Goal: Transaction & Acquisition: Obtain resource

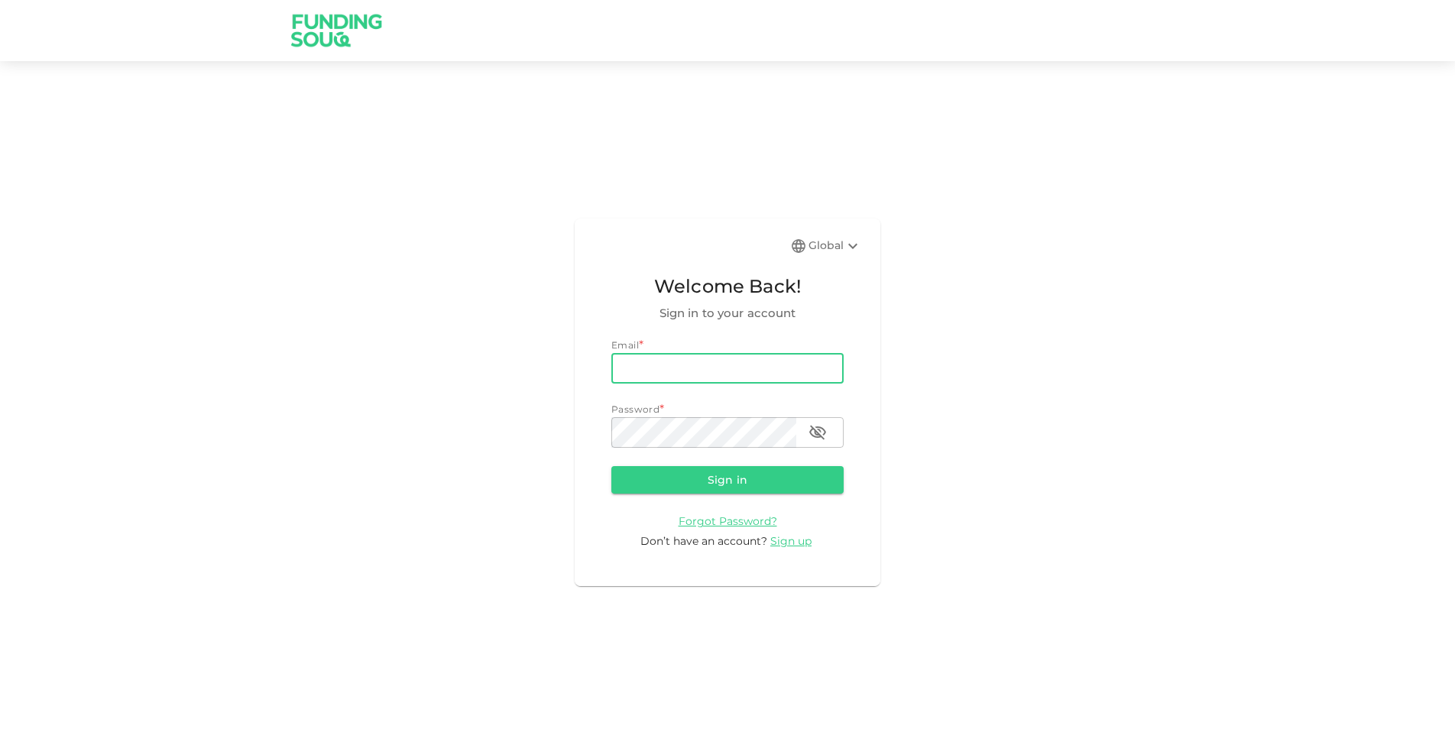
type input "[DOMAIN_NAME][EMAIL_ADDRESS][DOMAIN_NAME]"
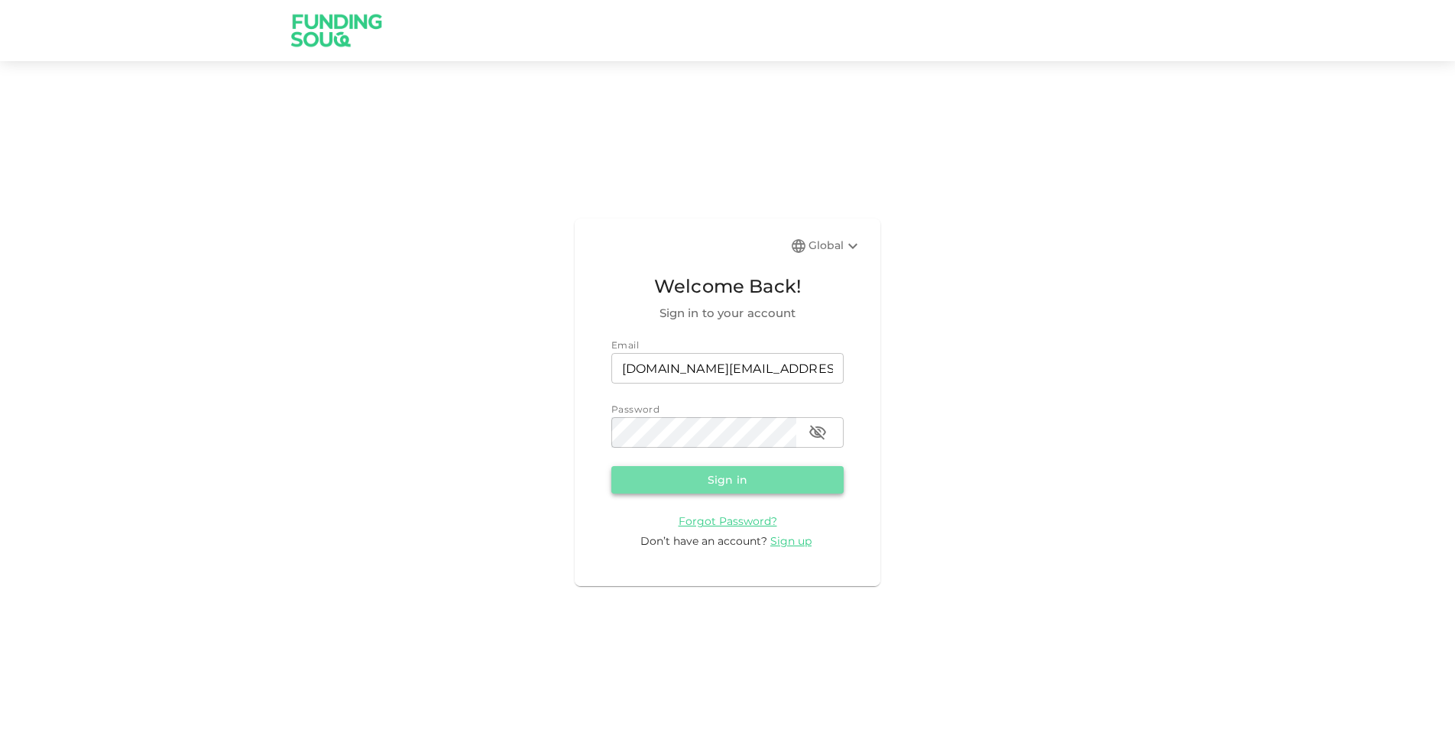
click at [755, 480] on button "Sign in" at bounding box center [727, 480] width 232 height 28
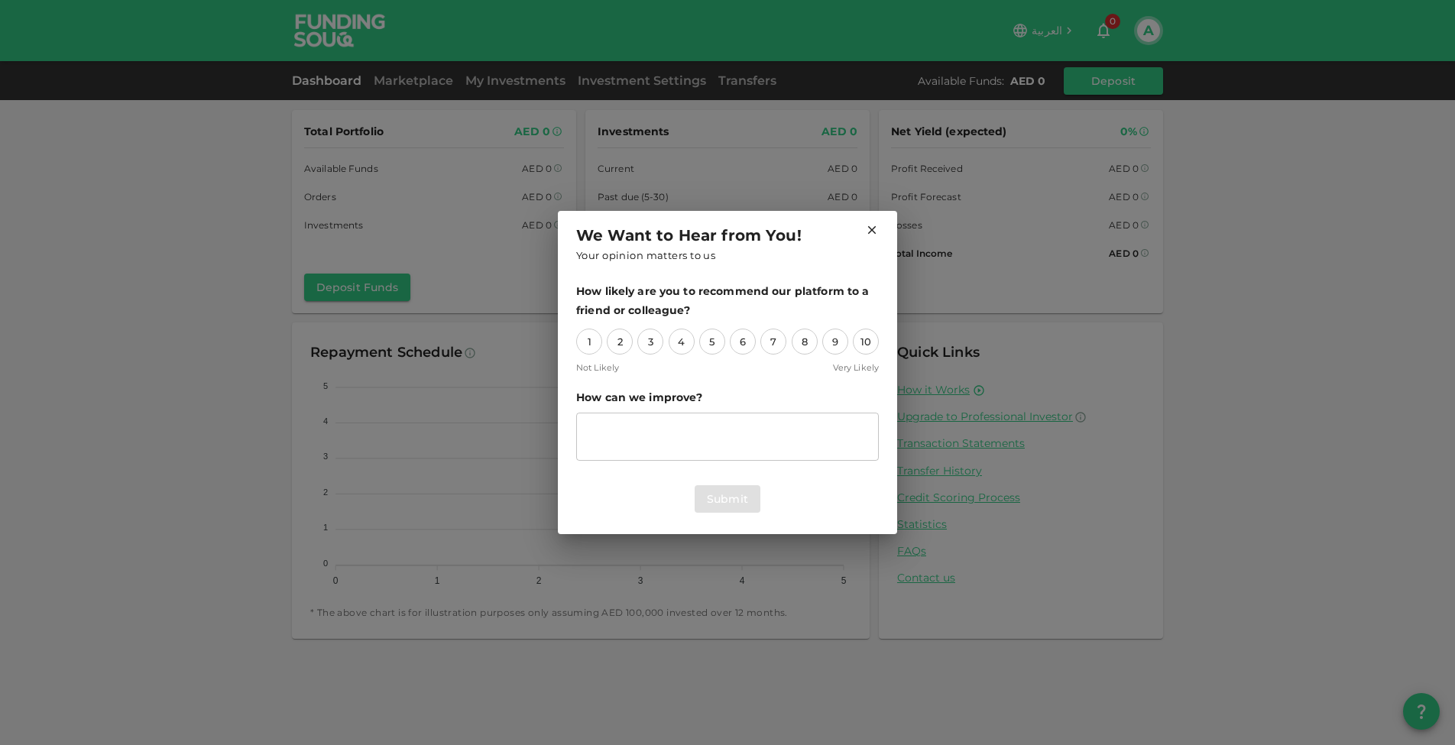
click at [872, 230] on icon at bounding box center [872, 230] width 8 height 8
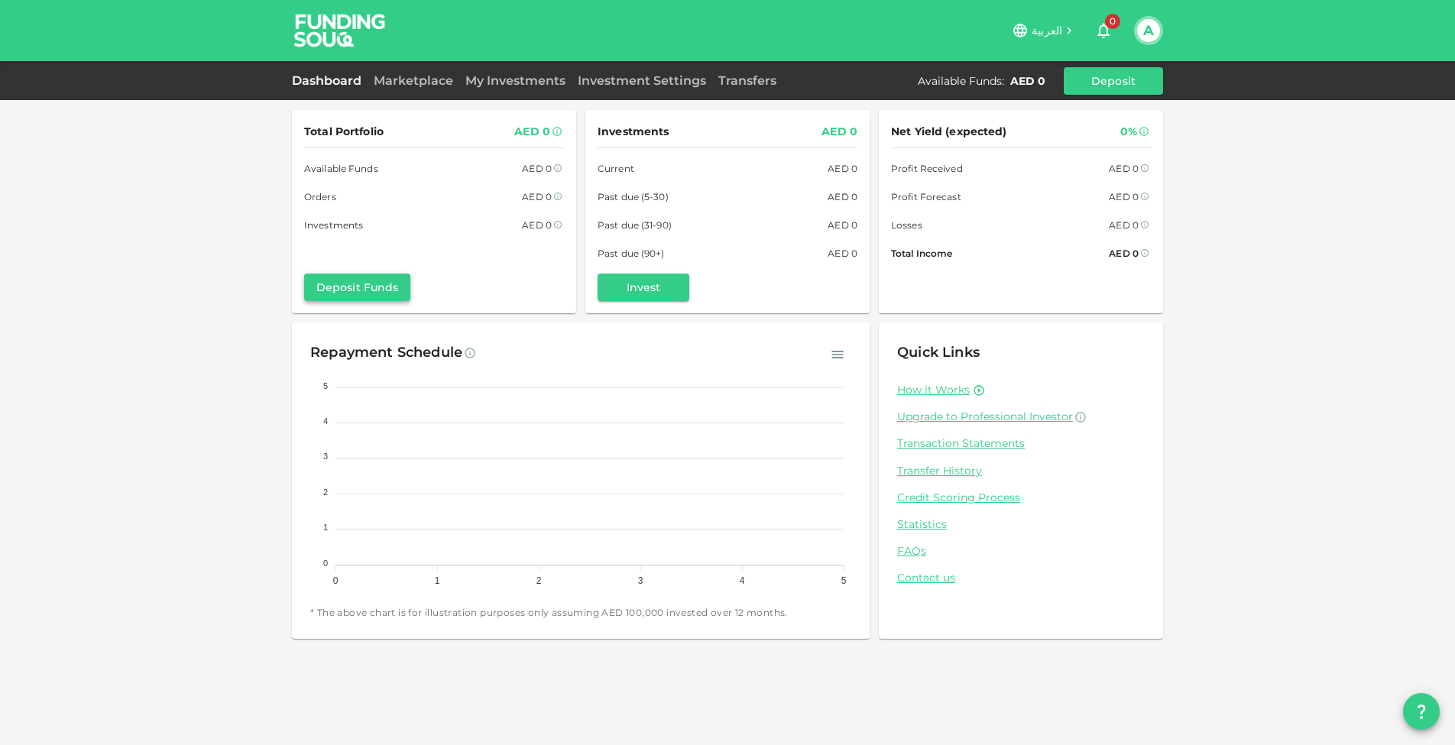
click at [377, 299] on button "Deposit Funds" at bounding box center [357, 288] width 106 height 28
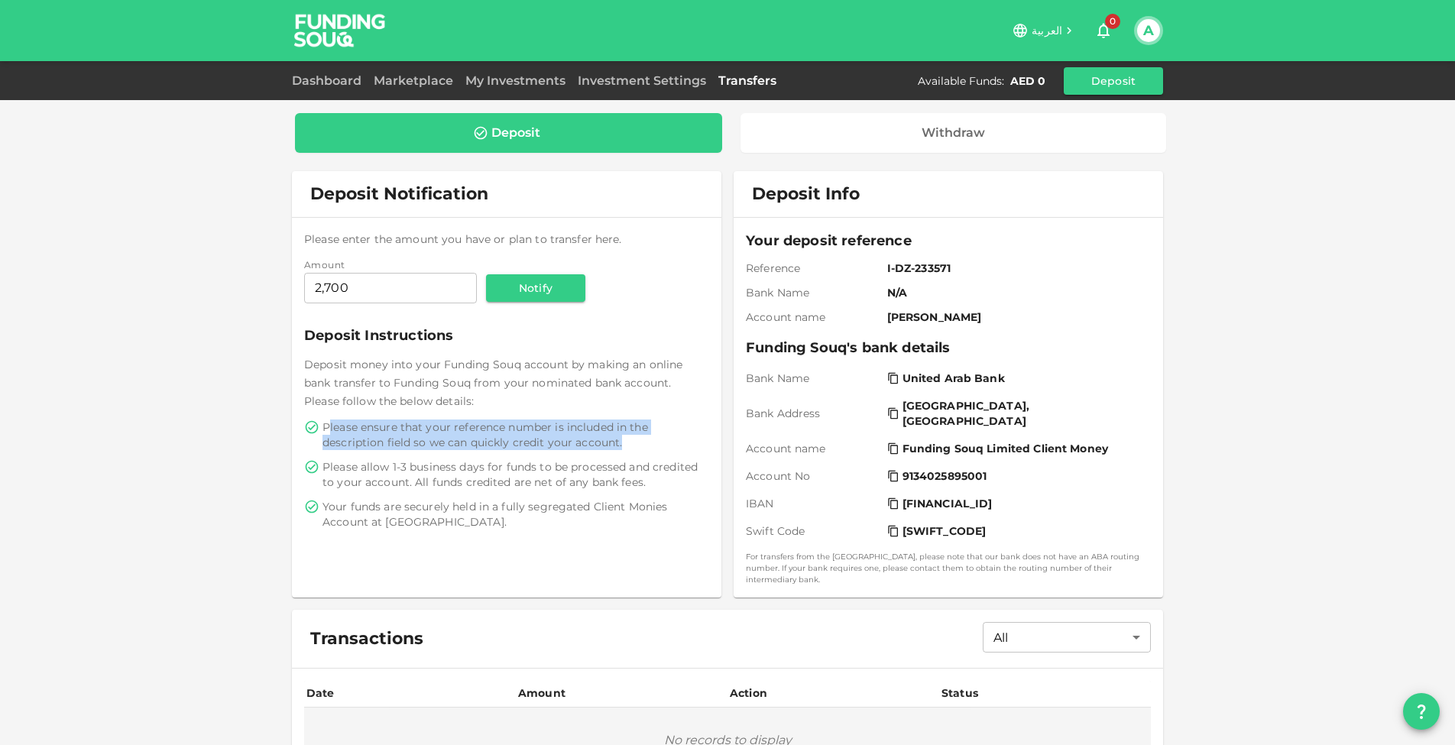
drag, startPoint x: 332, startPoint y: 424, endPoint x: 628, endPoint y: 442, distance: 297.0
click at [628, 442] on span "Please ensure that your reference number is included in the description field s…" at bounding box center [514, 434] width 384 height 31
click at [404, 445] on span "Please ensure that your reference number is included in the description field s…" at bounding box center [514, 434] width 384 height 31
drag, startPoint x: 338, startPoint y: 444, endPoint x: 559, endPoint y: 444, distance: 221.6
click at [559, 444] on span "Please ensure that your reference number is included in the description field s…" at bounding box center [514, 434] width 384 height 31
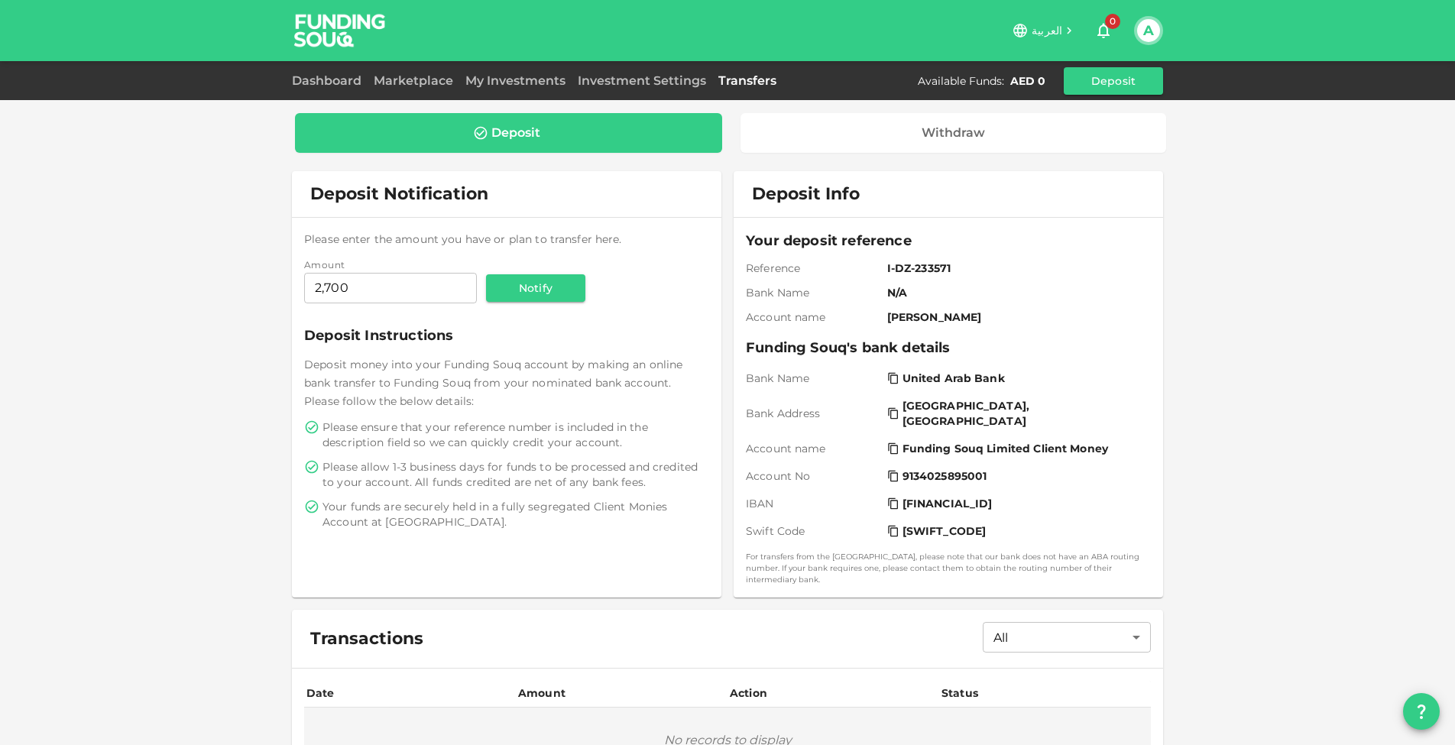
click at [587, 444] on span "Please ensure that your reference number is included in the description field s…" at bounding box center [514, 434] width 384 height 31
drag, startPoint x: 634, startPoint y: 444, endPoint x: 298, endPoint y: 425, distance: 336.7
click at [298, 425] on div "Please enter the amount you have or plan to transfer here. Amount Amount 2,700 …" at bounding box center [506, 380] width 429 height 324
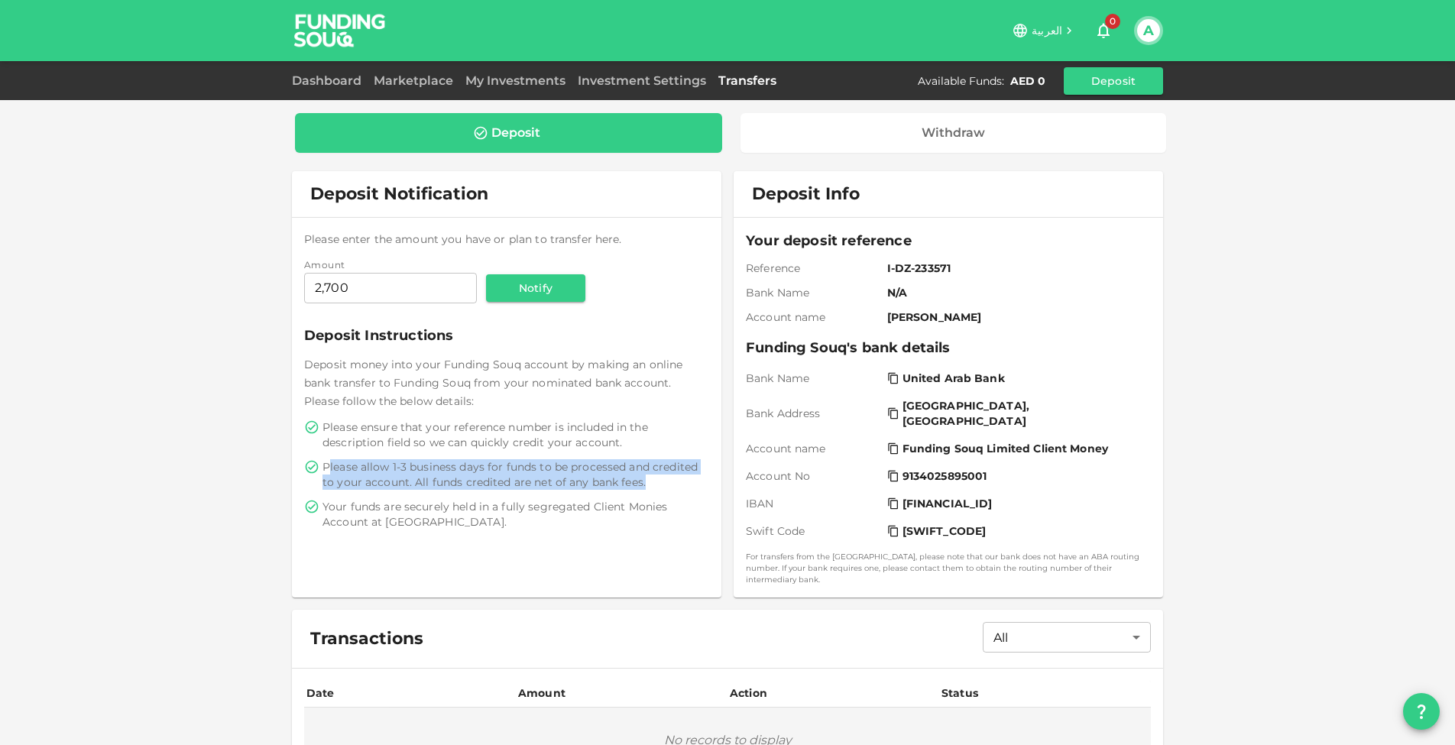
drag, startPoint x: 327, startPoint y: 465, endPoint x: 678, endPoint y: 478, distance: 351.0
click at [677, 478] on span "Please allow 1-3 business days for funds to be processed and credited to your a…" at bounding box center [514, 474] width 384 height 31
click at [524, 459] on span "Please allow 1-3 business days for funds to be processed and credited to your a…" at bounding box center [514, 474] width 384 height 31
drag, startPoint x: 470, startPoint y: 458, endPoint x: 676, endPoint y: 458, distance: 206.3
click at [676, 459] on span "Please allow 1-3 business days for funds to be processed and credited to your a…" at bounding box center [514, 474] width 384 height 31
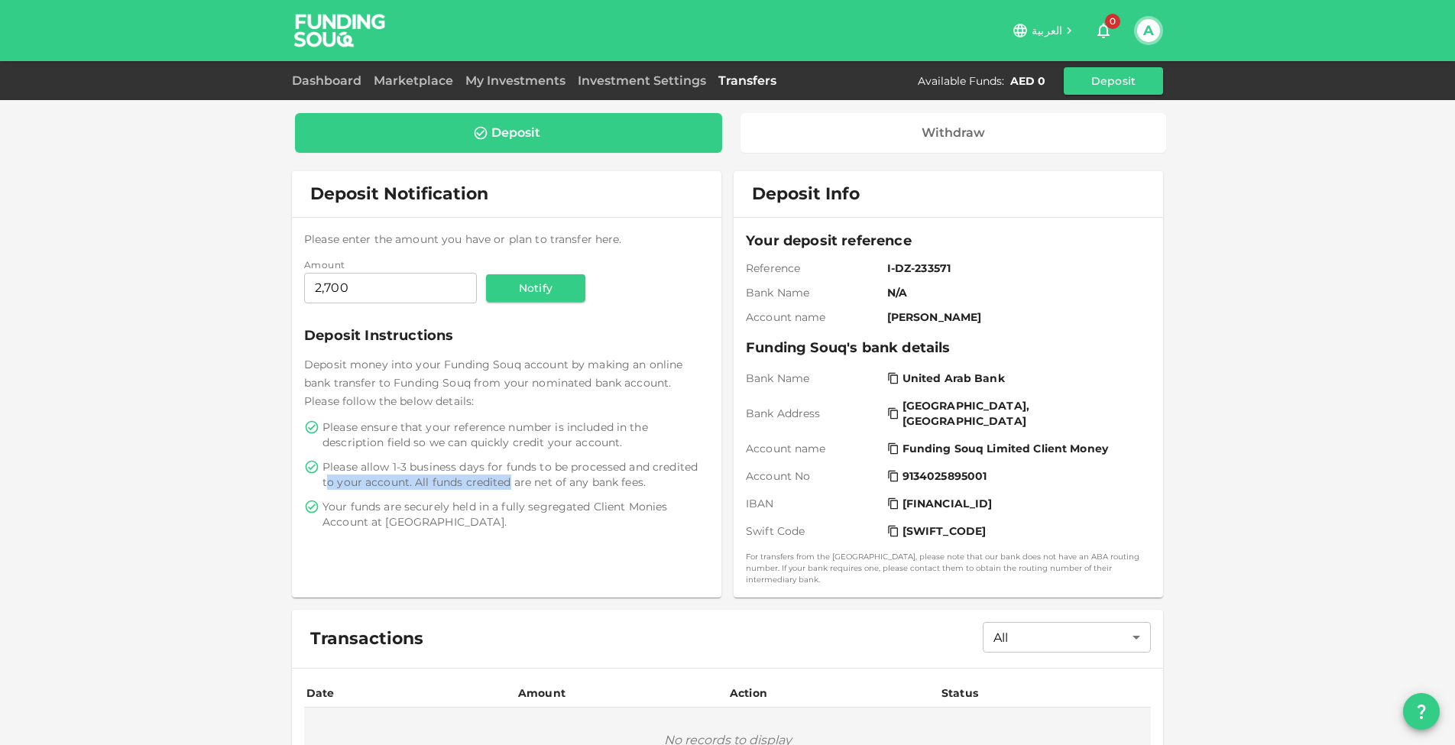
drag, startPoint x: 328, startPoint y: 482, endPoint x: 512, endPoint y: 482, distance: 184.1
click at [512, 482] on span "Please allow 1-3 business days for funds to be processed and credited to your a…" at bounding box center [514, 474] width 384 height 31
click at [575, 478] on span "Please allow 1-3 business days for funds to be processed and credited to your a…" at bounding box center [514, 474] width 384 height 31
drag, startPoint x: 653, startPoint y: 478, endPoint x: 320, endPoint y: 465, distance: 332.6
click at [320, 465] on div "Please allow 1-3 business days for funds to be processed and credited to your a…" at bounding box center [506, 474] width 405 height 31
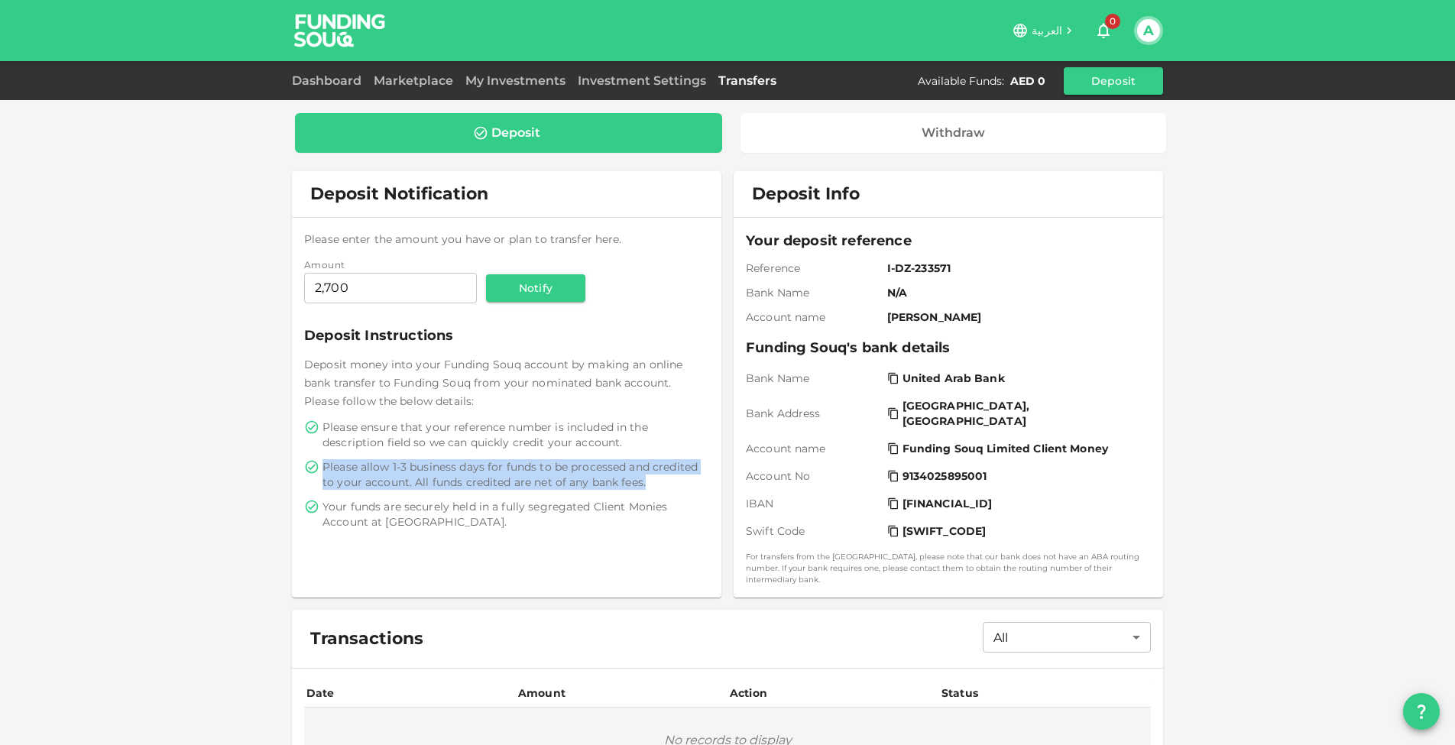
click at [355, 472] on span "Please allow 1-3 business days for funds to be processed and credited to your a…" at bounding box center [514, 474] width 384 height 31
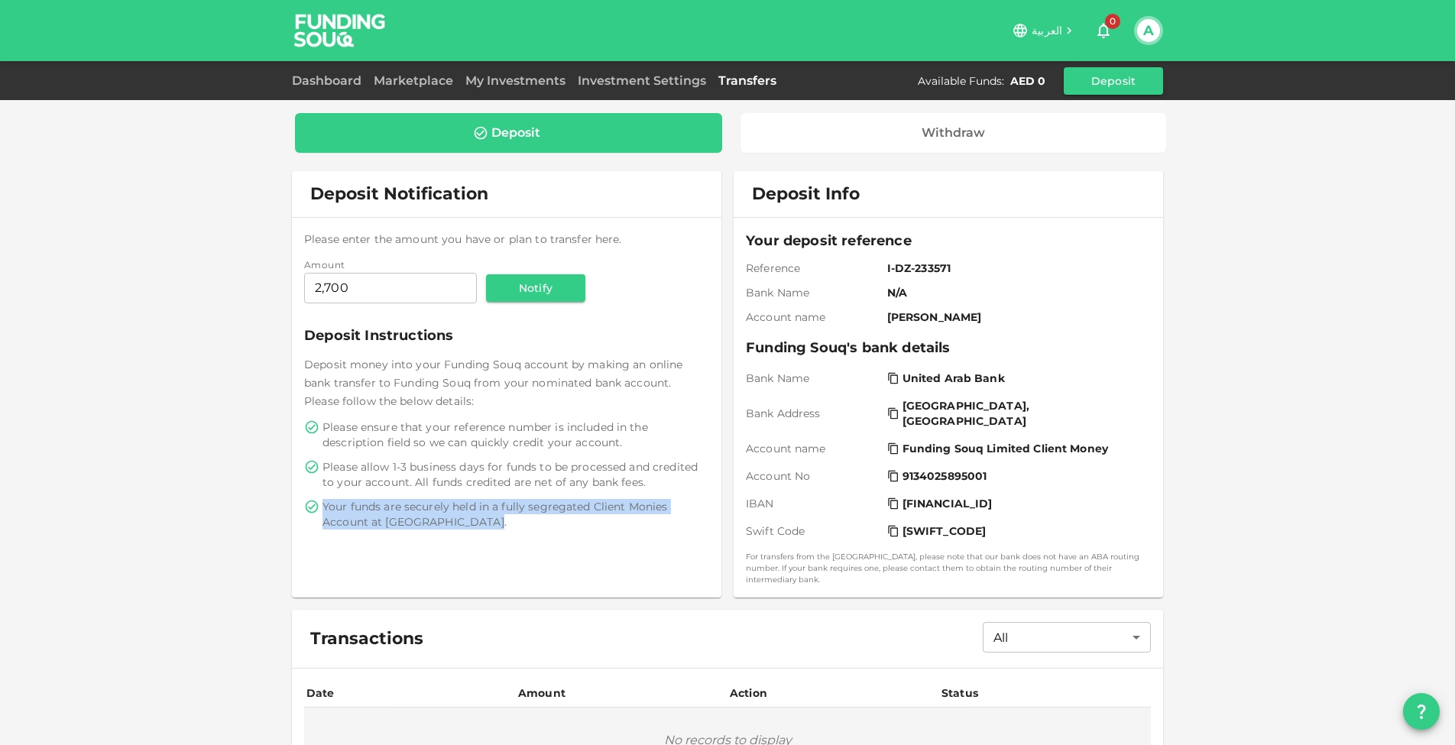
drag, startPoint x: 324, startPoint y: 500, endPoint x: 513, endPoint y: 522, distance: 189.9
click at [513, 522] on span "Your funds are securely held in a fully segregated Client Monies Account at [GE…" at bounding box center [514, 514] width 384 height 31
click at [533, 510] on span "Your funds are securely held in a fully segregated Client Monies Account at [GE…" at bounding box center [514, 514] width 384 height 31
drag, startPoint x: 485, startPoint y: 510, endPoint x: 672, endPoint y: 510, distance: 186.4
click at [672, 510] on span "Your funds are securely held in a fully segregated Client Monies Account at [GE…" at bounding box center [514, 514] width 384 height 31
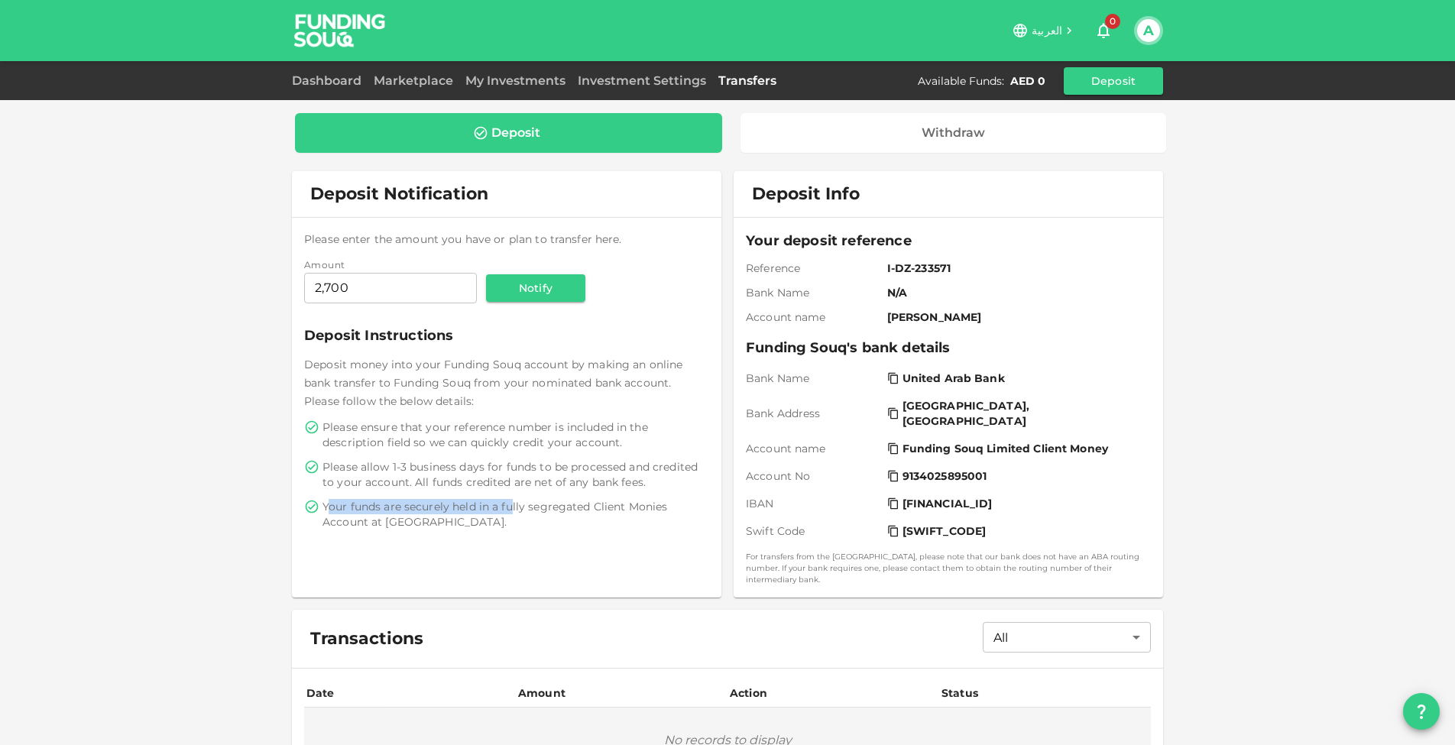
drag, startPoint x: 329, startPoint y: 506, endPoint x: 509, endPoint y: 510, distance: 180.4
click at [510, 510] on span "Your funds are securely held in a fully segregated Client Monies Account at [GE…" at bounding box center [514, 514] width 384 height 31
click at [546, 510] on span "Your funds are securely held in a fully segregated Client Monies Account at [GE…" at bounding box center [514, 514] width 384 height 31
drag, startPoint x: 605, startPoint y: 504, endPoint x: 672, endPoint y: 504, distance: 66.5
click at [672, 504] on span "Your funds are securely held in a fully segregated Client Monies Account at [GE…" at bounding box center [514, 514] width 384 height 31
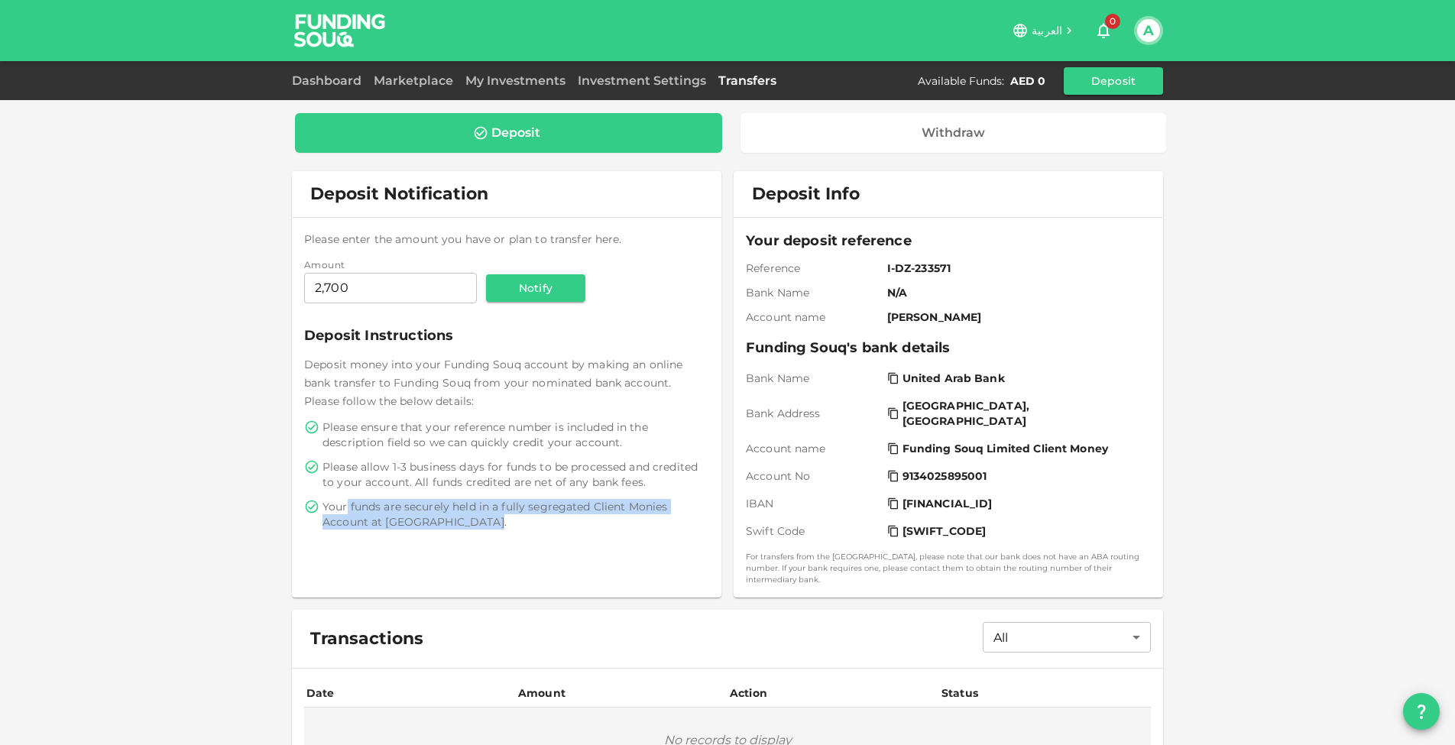
drag, startPoint x: 345, startPoint y: 509, endPoint x: 540, endPoint y: 538, distance: 197.0
click at [541, 538] on div "Please enter the amount you have or plan to transfer here. Amount Amount 2,700 …" at bounding box center [506, 380] width 429 height 324
click at [607, 420] on span "Please ensure that your reference number is included in the description field s…" at bounding box center [514, 434] width 384 height 31
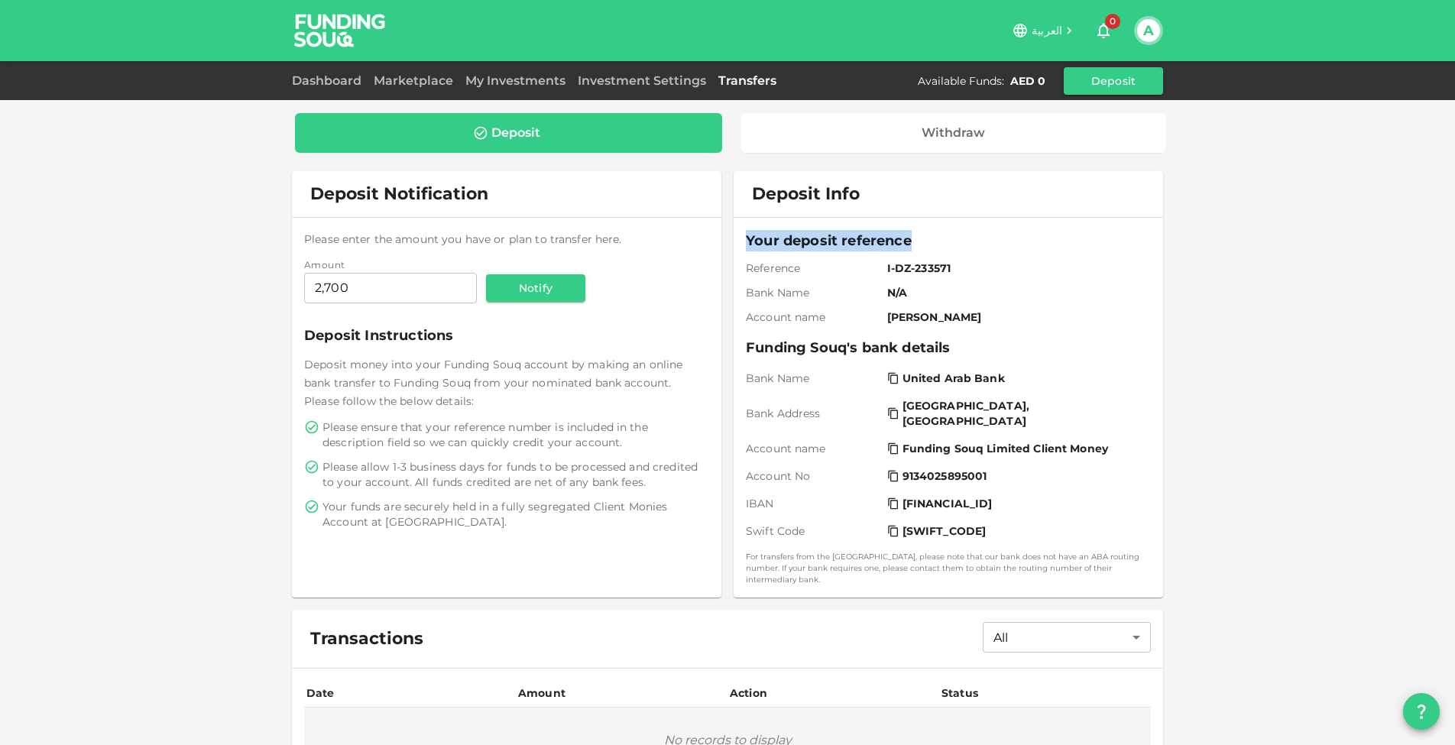
drag, startPoint x: 747, startPoint y: 239, endPoint x: 945, endPoint y: 239, distance: 198.7
click at [946, 239] on span "Your deposit reference" at bounding box center [948, 240] width 405 height 21
click at [897, 304] on div "Your deposit reference Reference I-DZ-233571 Bank Name N/A Account name Abdelkr…" at bounding box center [948, 277] width 405 height 95
drag, startPoint x: 894, startPoint y: 314, endPoint x: 1030, endPoint y: 315, distance: 136.0
click at [1030, 315] on span "[PERSON_NAME]" at bounding box center [1015, 316] width 257 height 15
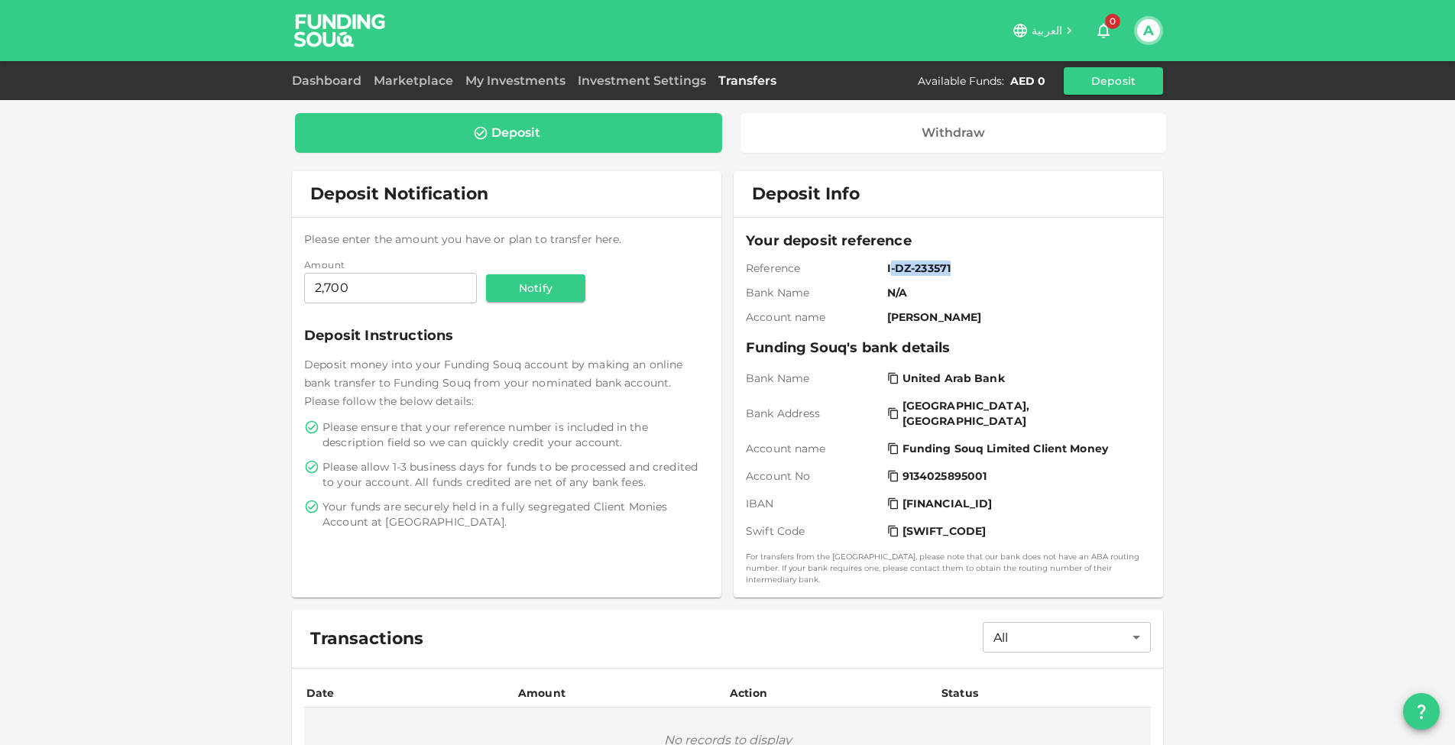
drag, startPoint x: 891, startPoint y: 269, endPoint x: 972, endPoint y: 268, distance: 81.0
click at [972, 268] on span "I-DZ-233571" at bounding box center [1015, 268] width 257 height 15
drag, startPoint x: 886, startPoint y: 270, endPoint x: 991, endPoint y: 270, distance: 105.4
click at [991, 270] on div "Reference I-DZ-233571" at bounding box center [948, 268] width 405 height 15
copy span "I-DZ-233571"
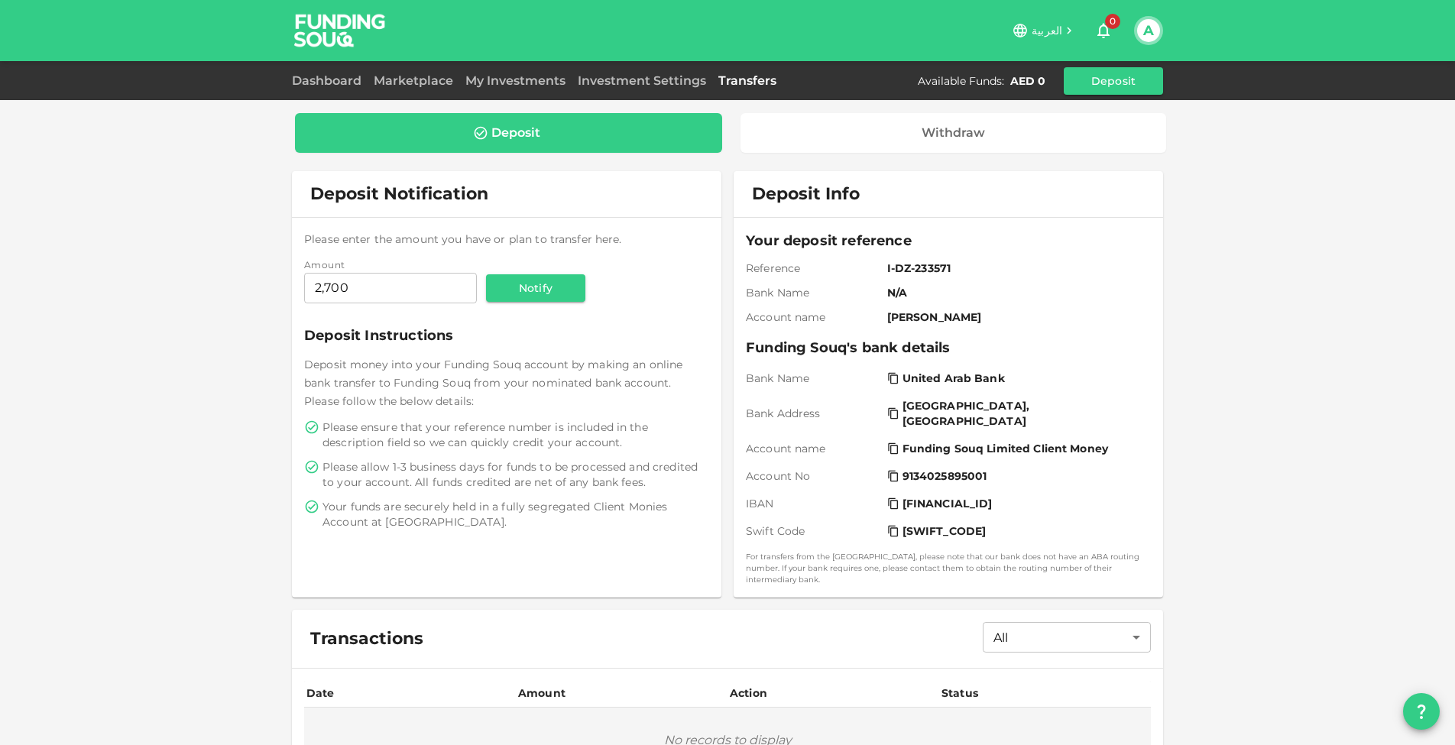
click at [893, 504] on icon at bounding box center [893, 503] width 12 height 12
click at [896, 530] on icon at bounding box center [893, 531] width 12 height 12
click at [892, 445] on icon at bounding box center [893, 448] width 12 height 12
drag, startPoint x: 747, startPoint y: 345, endPoint x: 845, endPoint y: 348, distance: 98.6
click at [845, 348] on span "Funding Souq's bank details" at bounding box center [948, 347] width 405 height 21
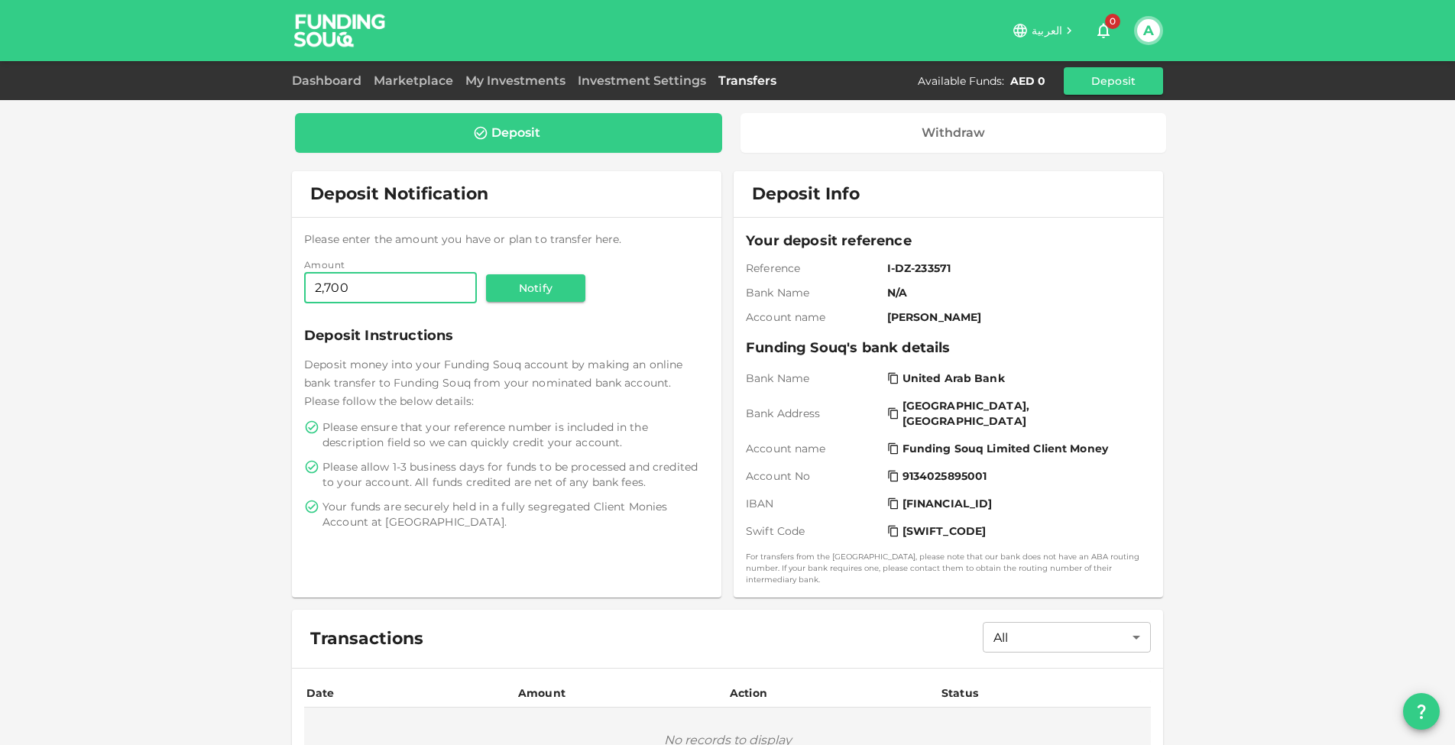
click at [360, 294] on input "2,700" at bounding box center [390, 288] width 173 height 31
type input "2,740"
click at [494, 293] on button "Notify" at bounding box center [535, 288] width 99 height 28
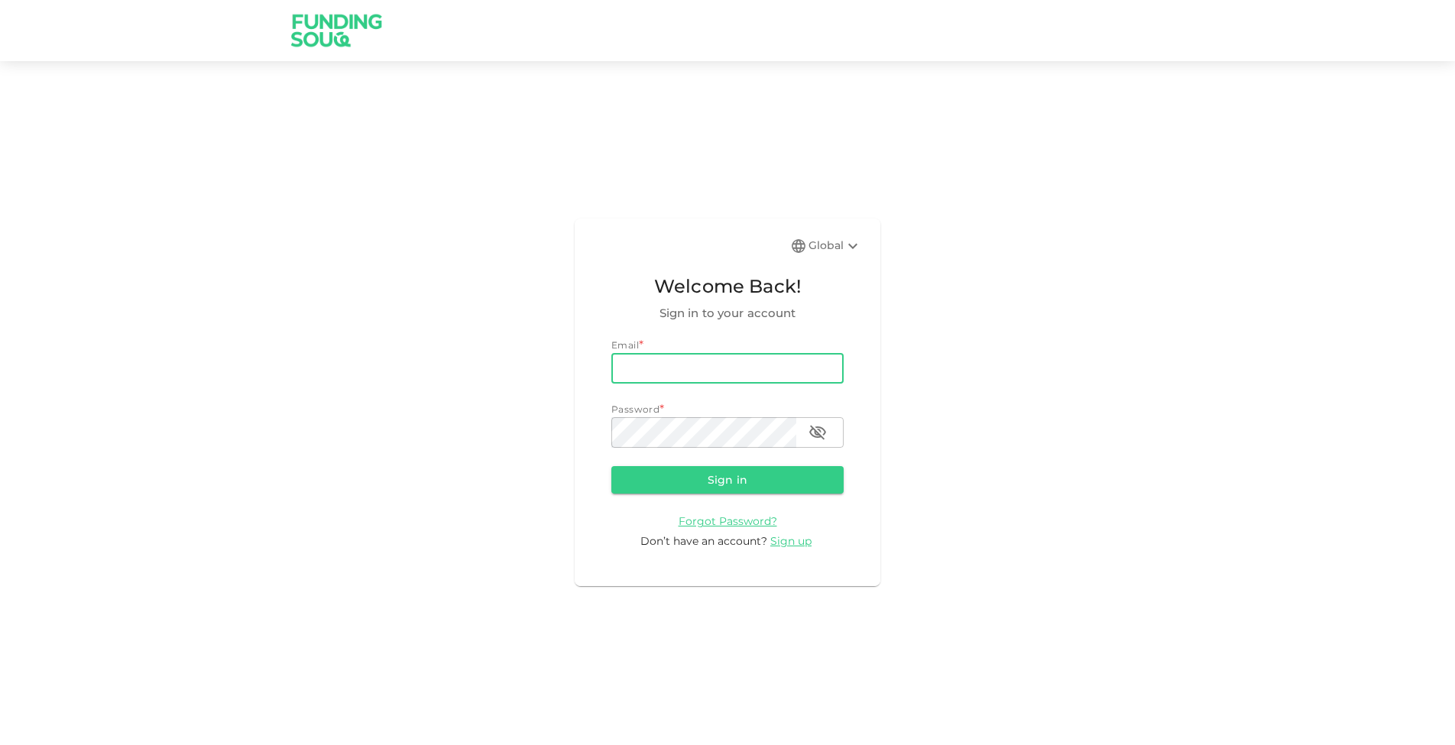
type input "[DOMAIN_NAME][EMAIL_ADDRESS][DOMAIN_NAME]"
click at [765, 483] on button "Sign in" at bounding box center [727, 480] width 232 height 28
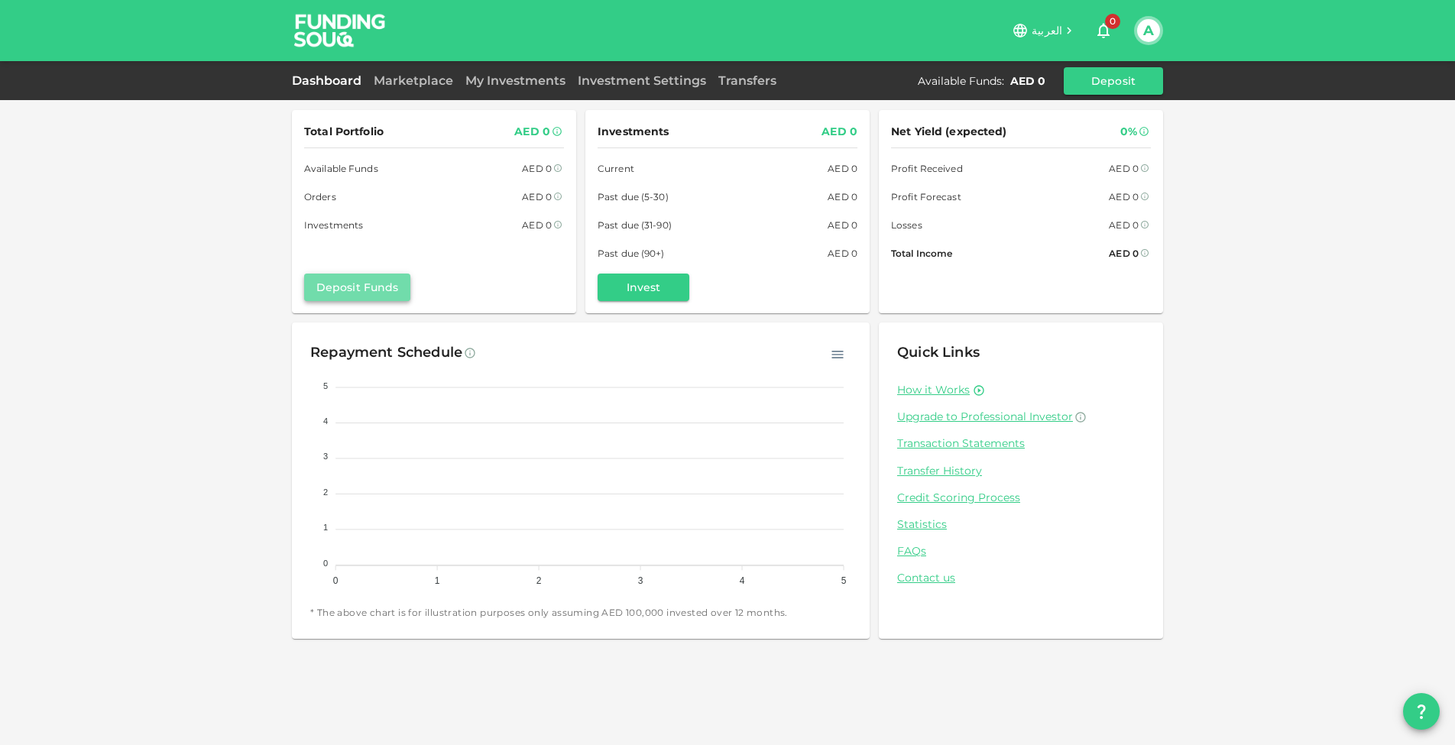
click at [358, 296] on button "Deposit Funds" at bounding box center [357, 288] width 106 height 28
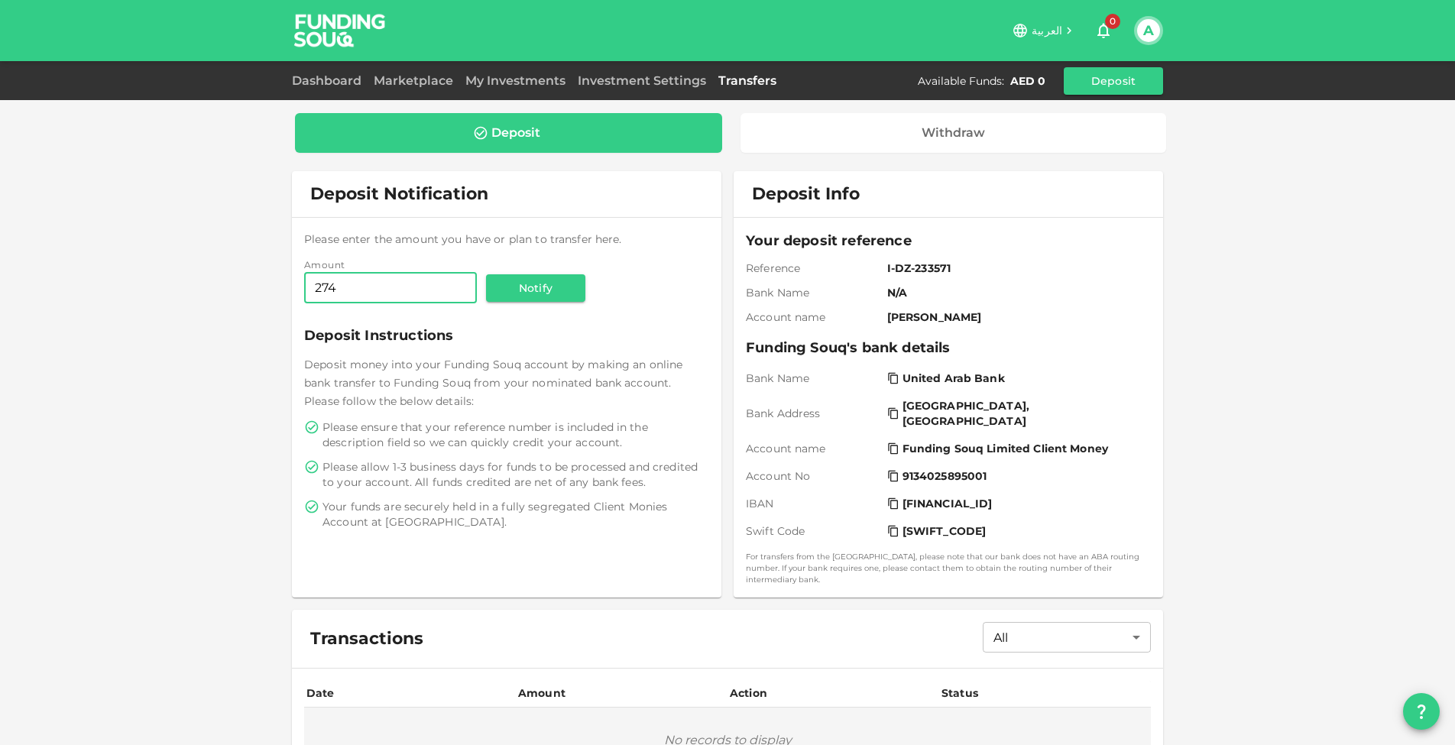
type input "2,740"
click at [563, 285] on button "Notify" at bounding box center [535, 288] width 99 height 28
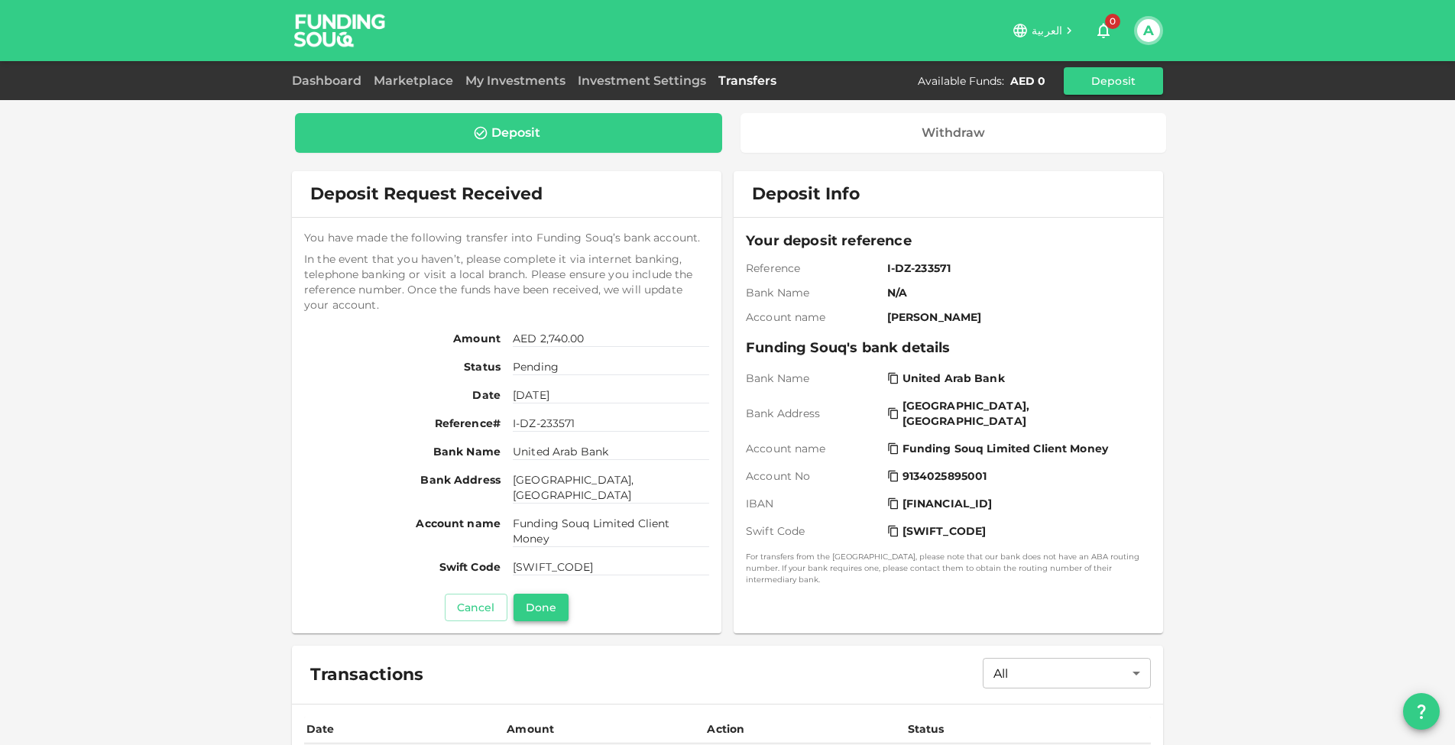
click at [553, 609] on button "Done" at bounding box center [540, 608] width 55 height 28
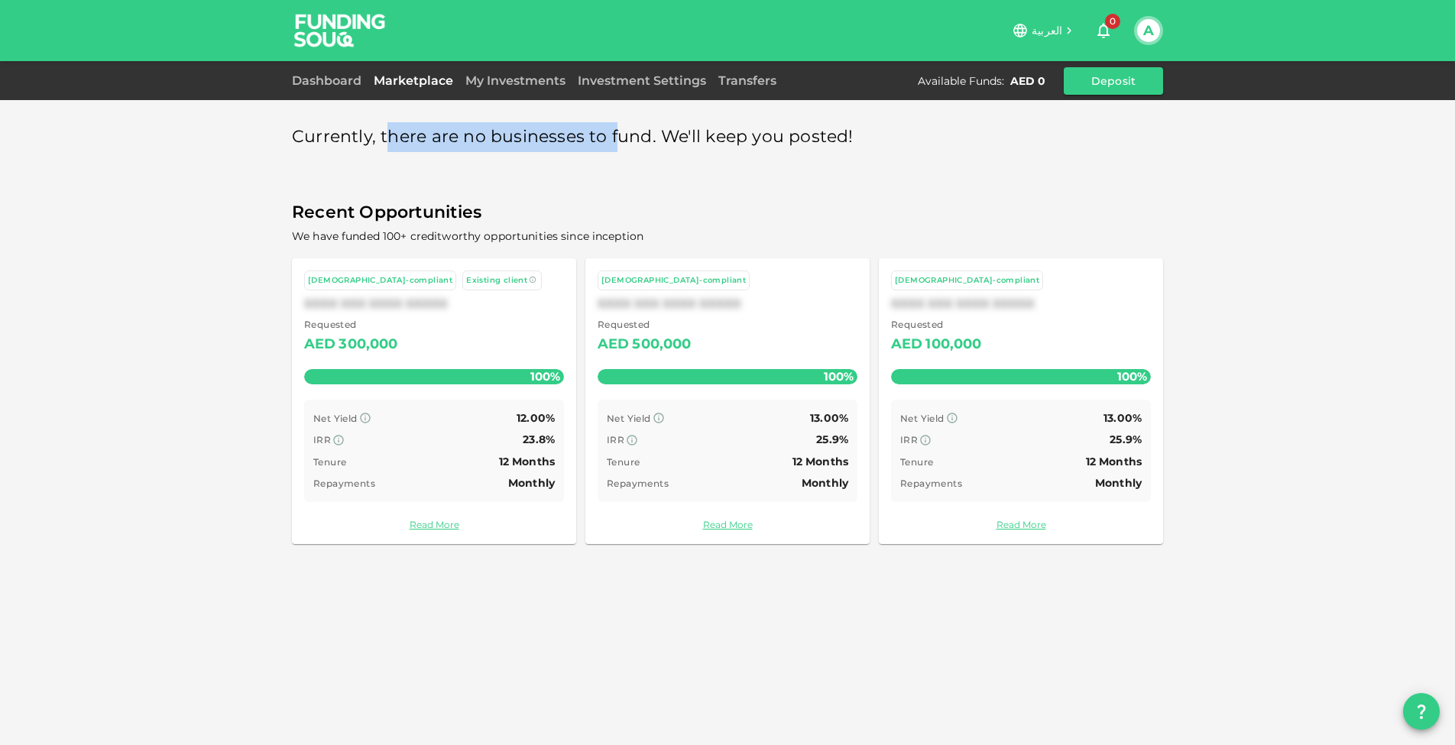
drag, startPoint x: 384, startPoint y: 138, endPoint x: 616, endPoint y: 138, distance: 231.5
click at [616, 138] on span "Currently, there are no businesses to fund. We'll keep you posted!" at bounding box center [573, 137] width 562 height 30
drag, startPoint x: 860, startPoint y: 151, endPoint x: 513, endPoint y: 115, distance: 349.5
click at [513, 115] on div "Currently, there are no businesses to fund. We'll keep you posted! Recent Oppor…" at bounding box center [727, 333] width 871 height 446
click at [345, 81] on link "Dashboard" at bounding box center [330, 80] width 76 height 15
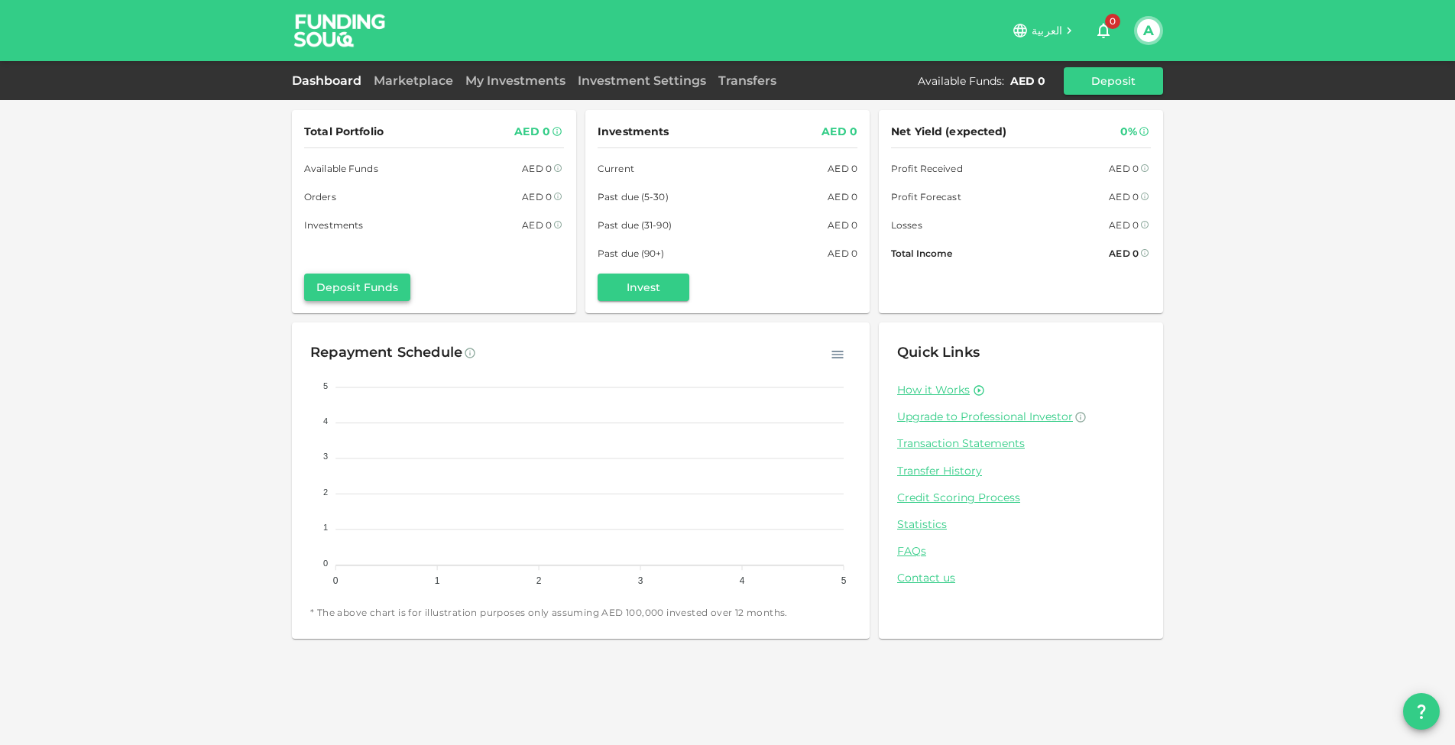
click at [386, 284] on button "Deposit Funds" at bounding box center [357, 288] width 106 height 28
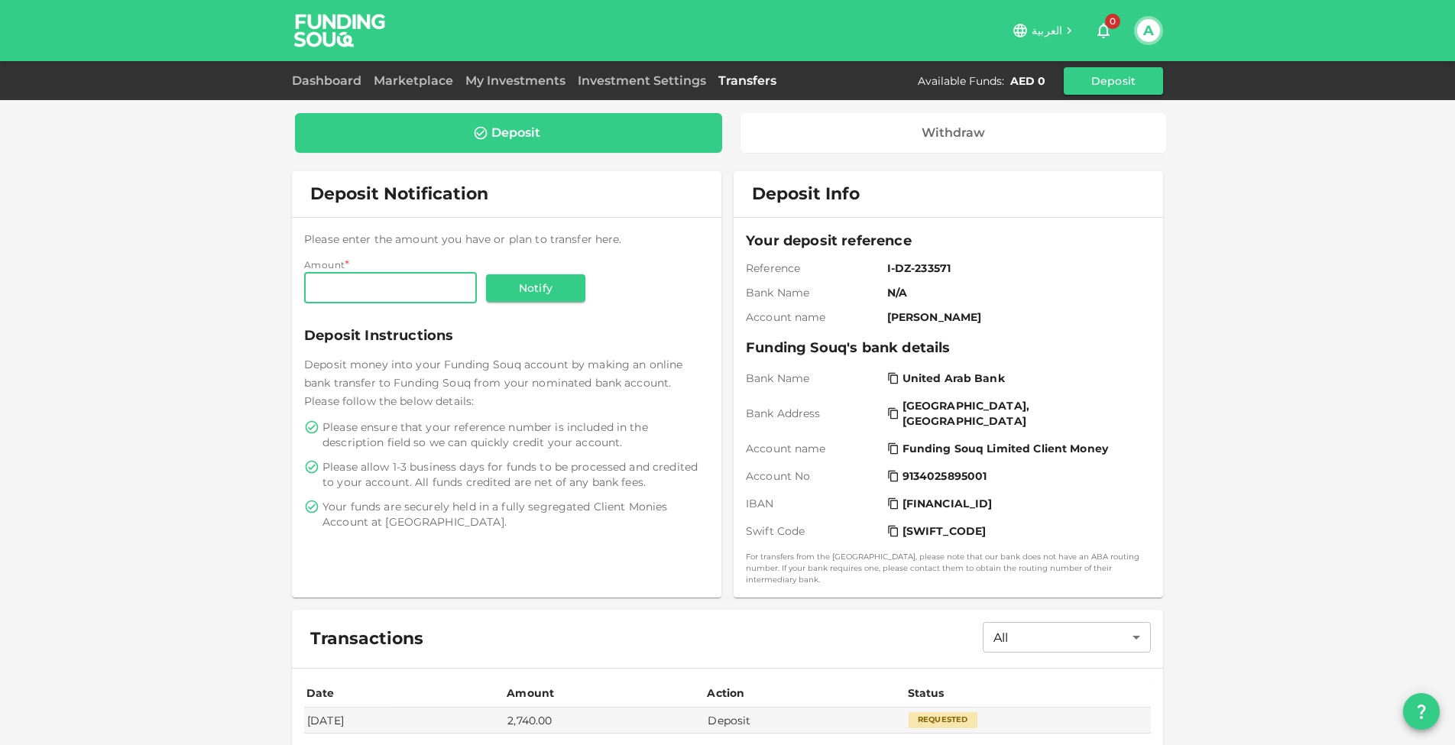
click at [824, 109] on div "Deposit Withdraw Deposit Notification Please enter the amount you have or plan …" at bounding box center [727, 474] width 871 height 746
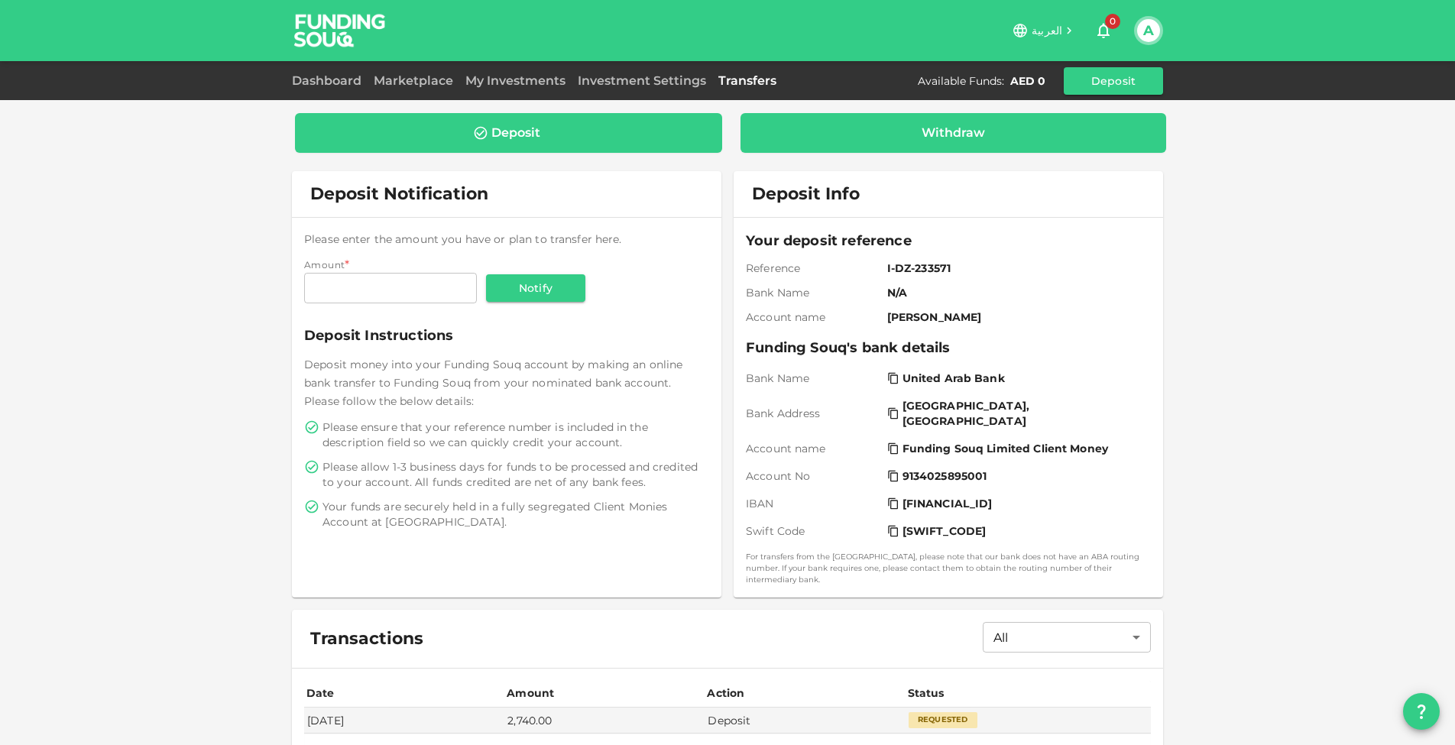
click at [824, 122] on div "Withdraw" at bounding box center [953, 133] width 426 height 40
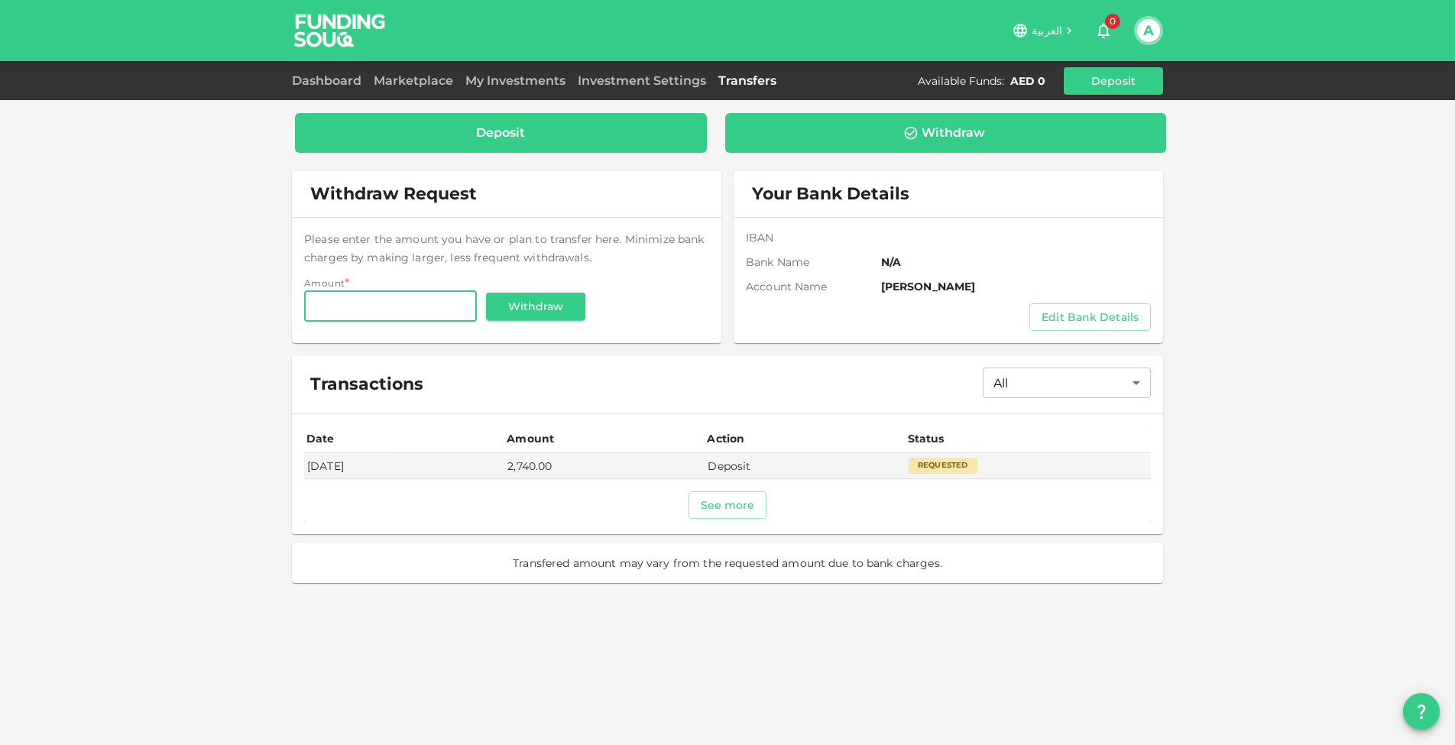
click at [614, 136] on div "Deposit" at bounding box center [500, 132] width 387 height 15
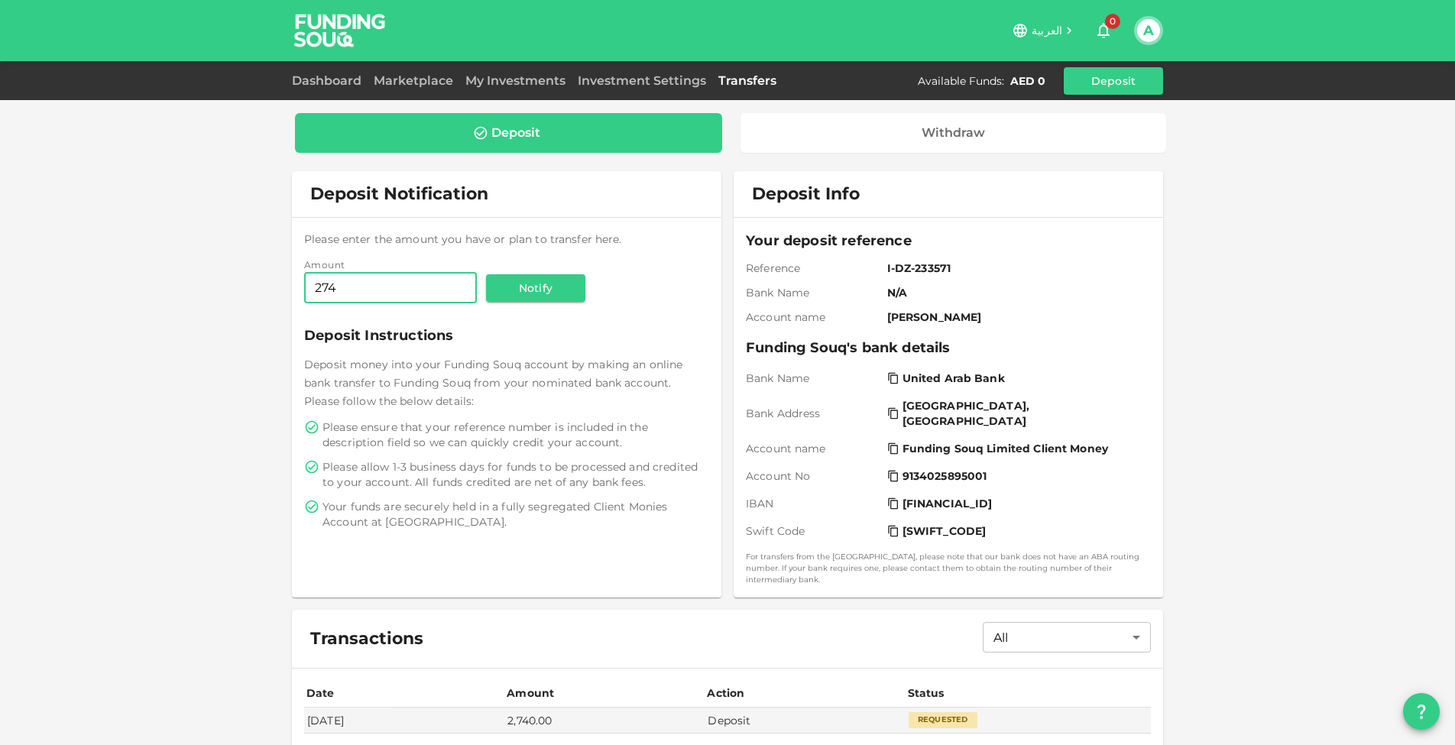
type input "2,740"
click at [562, 285] on button "Notify" at bounding box center [535, 288] width 99 height 28
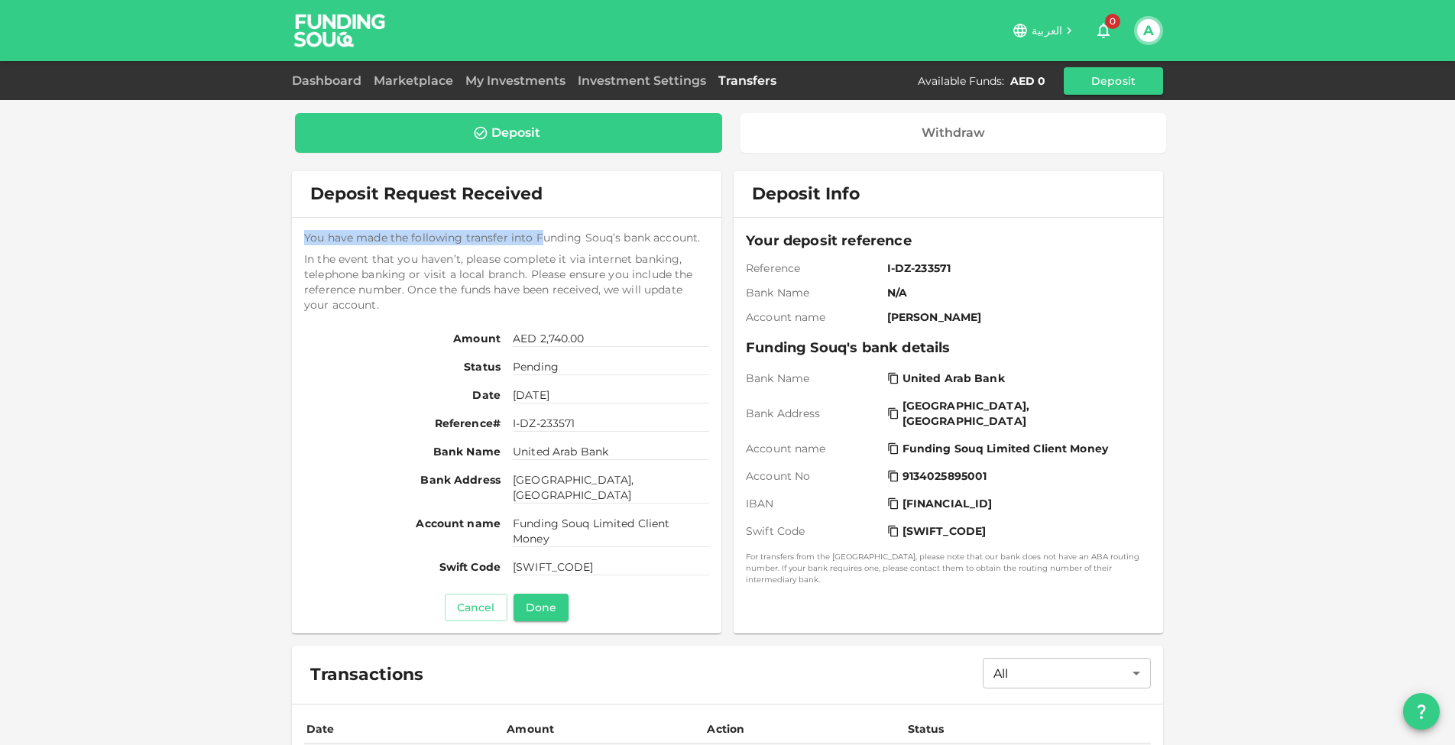
drag, startPoint x: 306, startPoint y: 234, endPoint x: 542, endPoint y: 233, distance: 236.1
click at [543, 234] on span "You have made the following transfer into Funding Souq’s bank account." at bounding box center [506, 237] width 405 height 15
click at [568, 234] on span "You have made the following transfer into Funding Souq’s bank account." at bounding box center [506, 237] width 405 height 15
drag, startPoint x: 530, startPoint y: 234, endPoint x: 704, endPoint y: 234, distance: 174.2
click at [704, 234] on span "You have made the following transfer into Funding Souq’s bank account." at bounding box center [506, 237] width 405 height 15
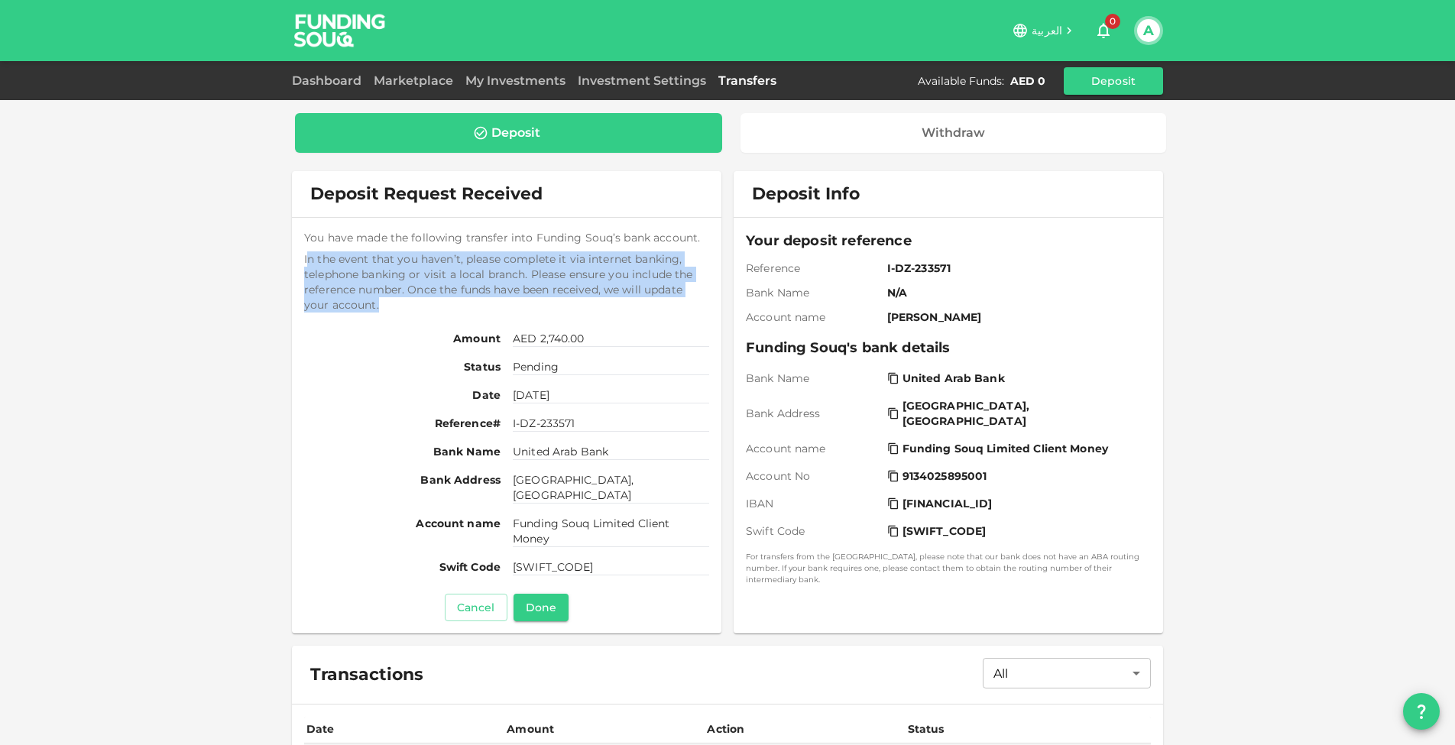
drag, startPoint x: 308, startPoint y: 254, endPoint x: 432, endPoint y: 302, distance: 132.8
click at [432, 303] on span "In the event that you haven’t, please complete it via internet banking, telepho…" at bounding box center [506, 281] width 405 height 61
click at [501, 267] on span "In the event that you haven’t, please complete it via internet banking, telepho…" at bounding box center [506, 281] width 405 height 61
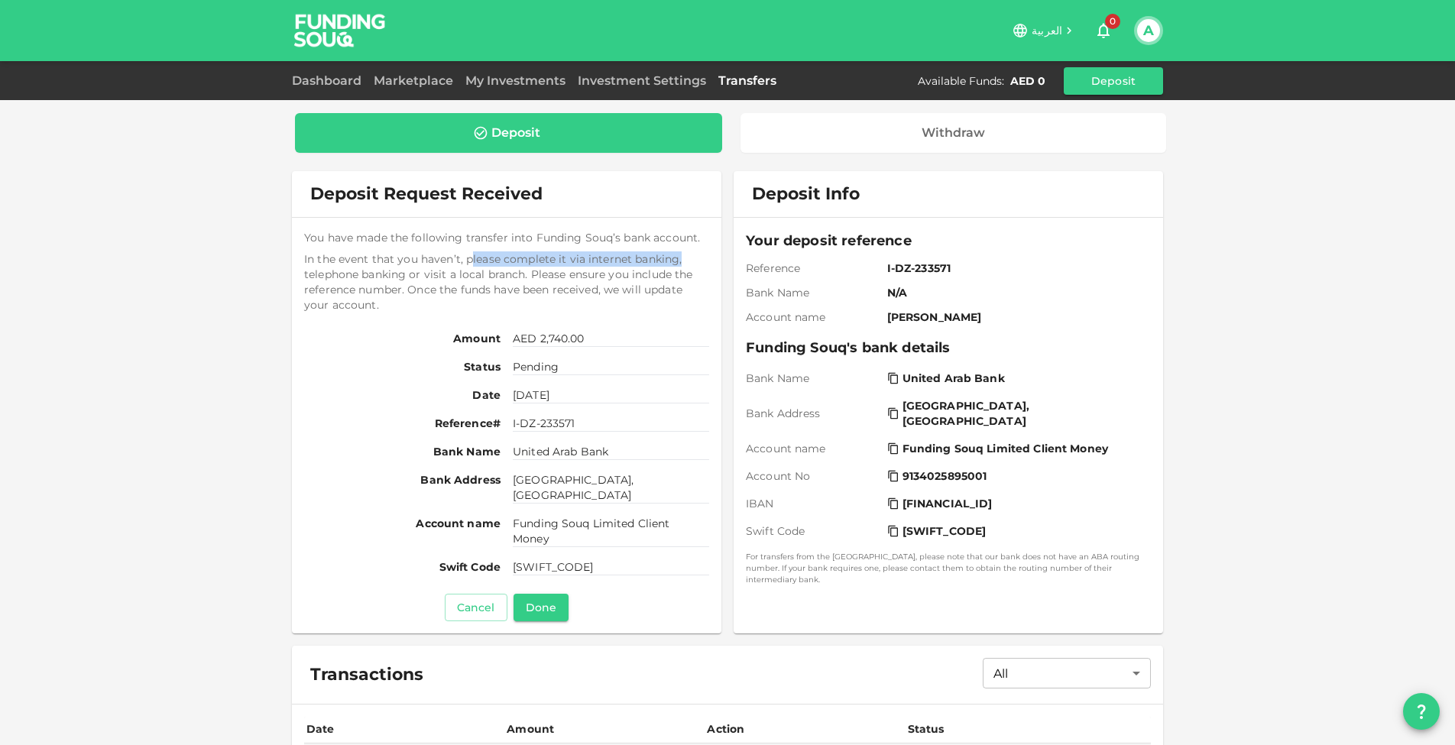
drag, startPoint x: 471, startPoint y: 261, endPoint x: 702, endPoint y: 261, distance: 231.5
click at [702, 261] on span "In the event that you haven’t, please complete it via internet banking, telepho…" at bounding box center [506, 281] width 405 height 61
click at [613, 267] on span "In the event that you haven’t, please complete it via internet banking, telepho…" at bounding box center [506, 281] width 405 height 61
drag, startPoint x: 355, startPoint y: 274, endPoint x: 513, endPoint y: 274, distance: 158.9
click at [513, 274] on span "In the event that you haven’t, please complete it via internet banking, telepho…" at bounding box center [506, 281] width 405 height 61
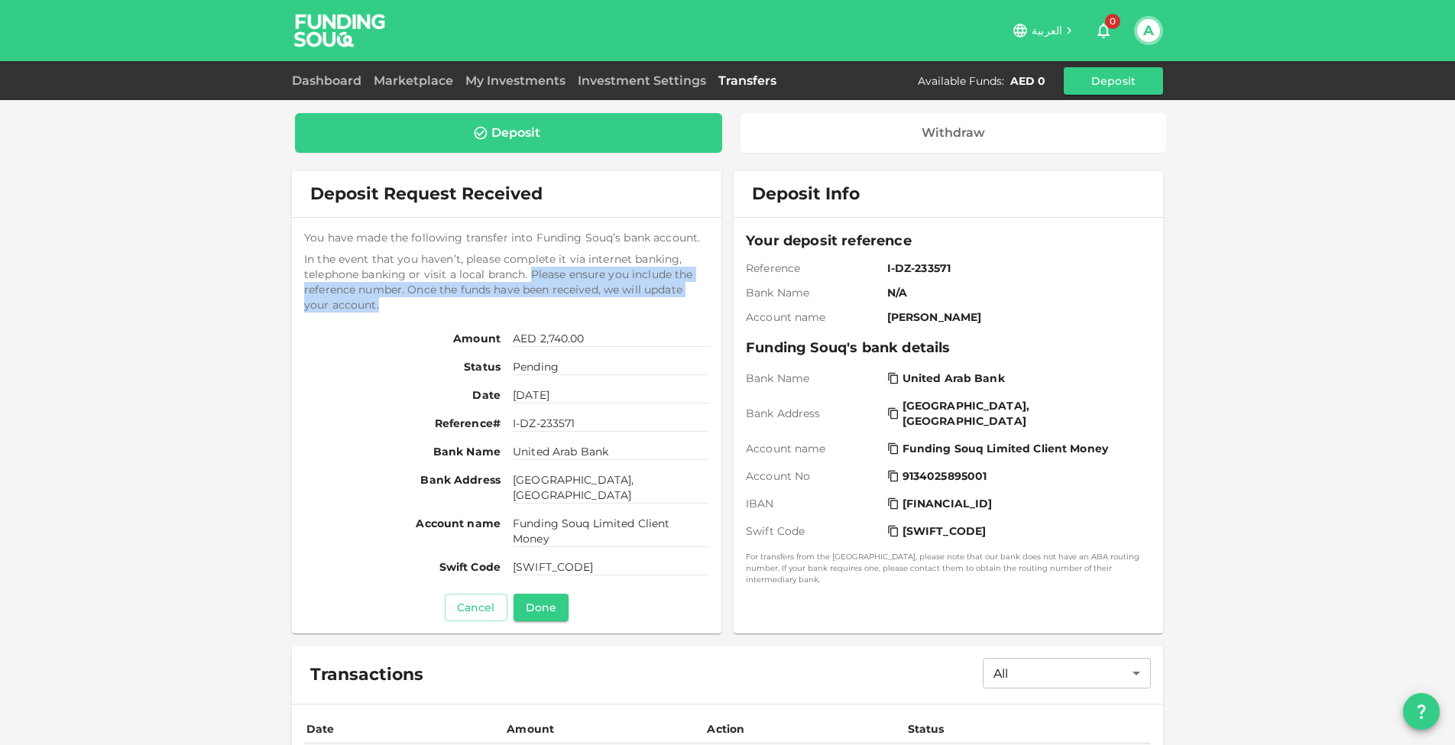
drag, startPoint x: 533, startPoint y: 274, endPoint x: 617, endPoint y: 306, distance: 89.7
click at [617, 306] on span "In the event that you haven’t, please complete it via internet banking, telepho…" at bounding box center [506, 281] width 405 height 61
click at [661, 289] on span "In the event that you haven’t, please complete it via internet banking, telepho…" at bounding box center [506, 281] width 405 height 61
click at [552, 607] on button "Done" at bounding box center [540, 608] width 55 height 28
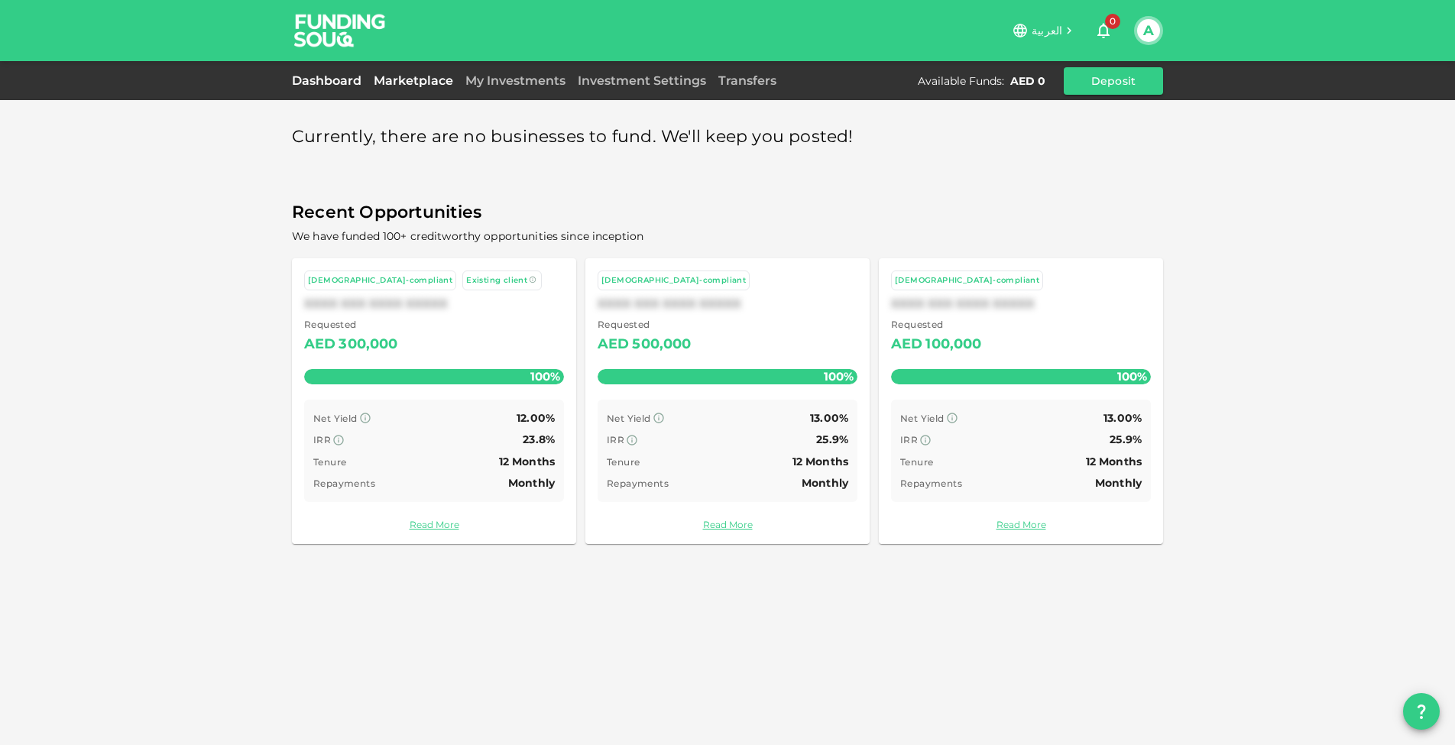
click at [325, 79] on link "Dashboard" at bounding box center [330, 80] width 76 height 15
